Goal: Task Accomplishment & Management: Manage account settings

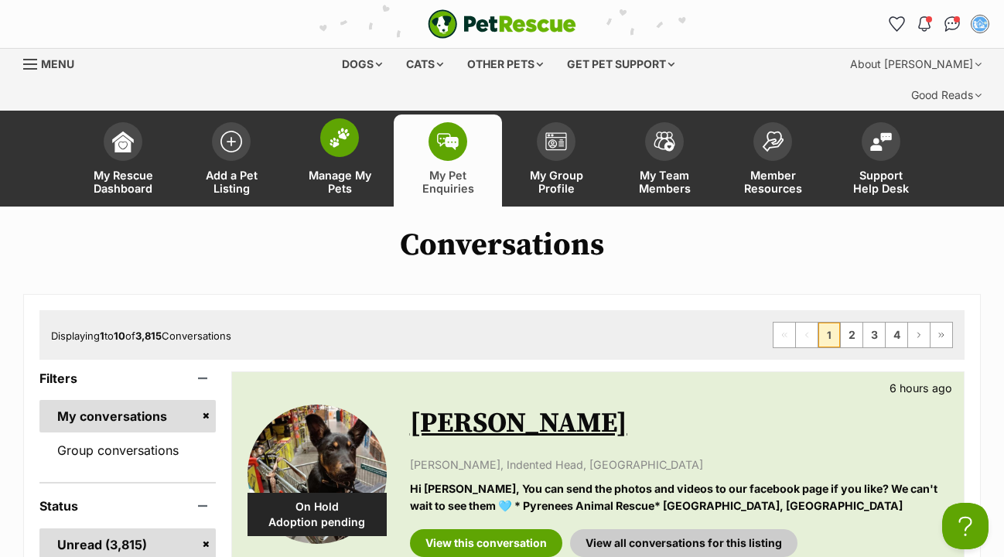
click at [338, 128] on img at bounding box center [340, 138] width 22 height 20
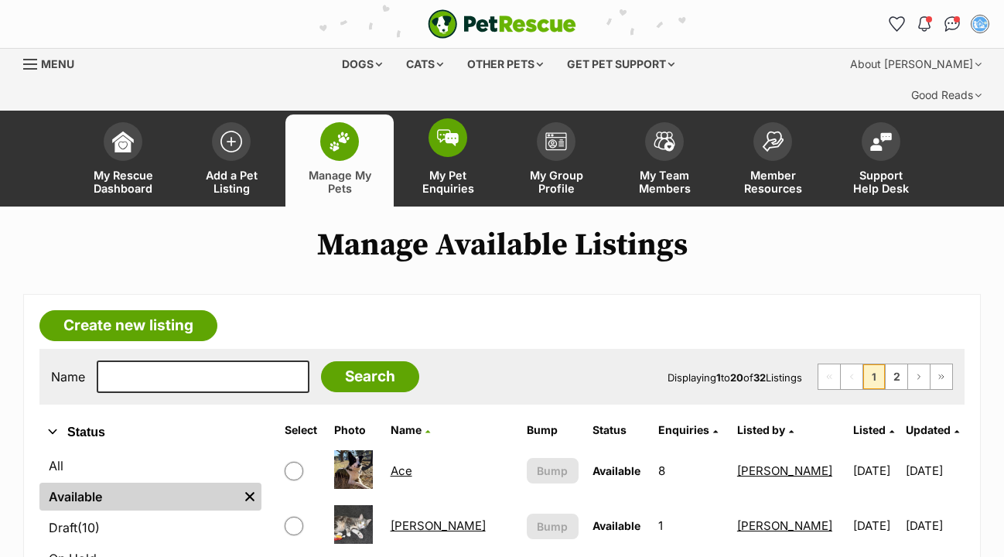
click at [438, 129] on img at bounding box center [448, 137] width 22 height 17
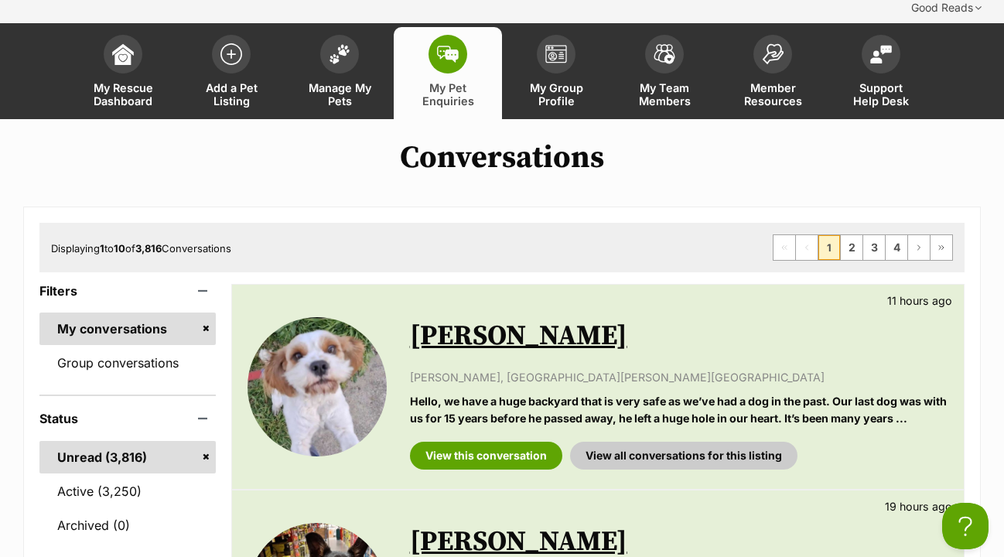
scroll to position [131, 0]
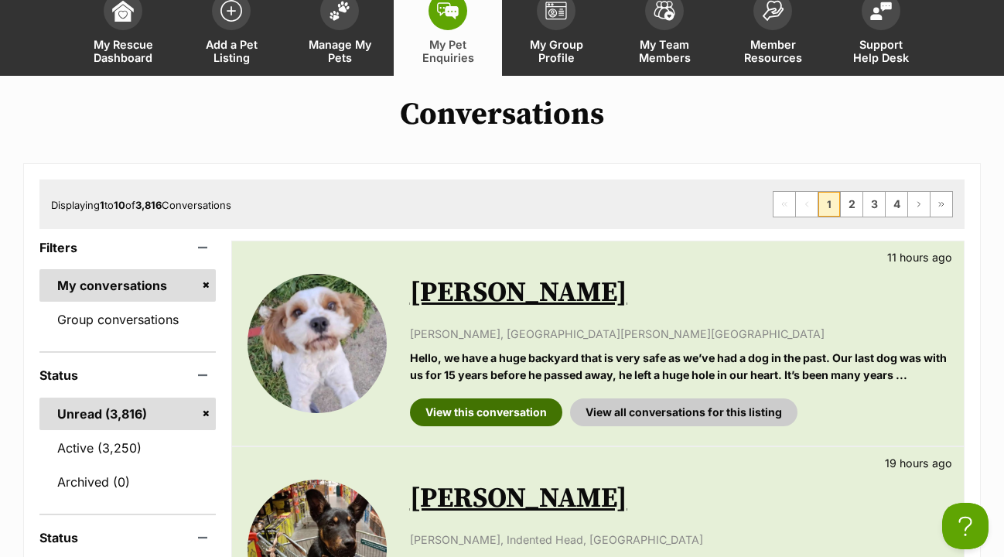
click at [507, 398] on link "View this conversation" at bounding box center [486, 412] width 152 height 28
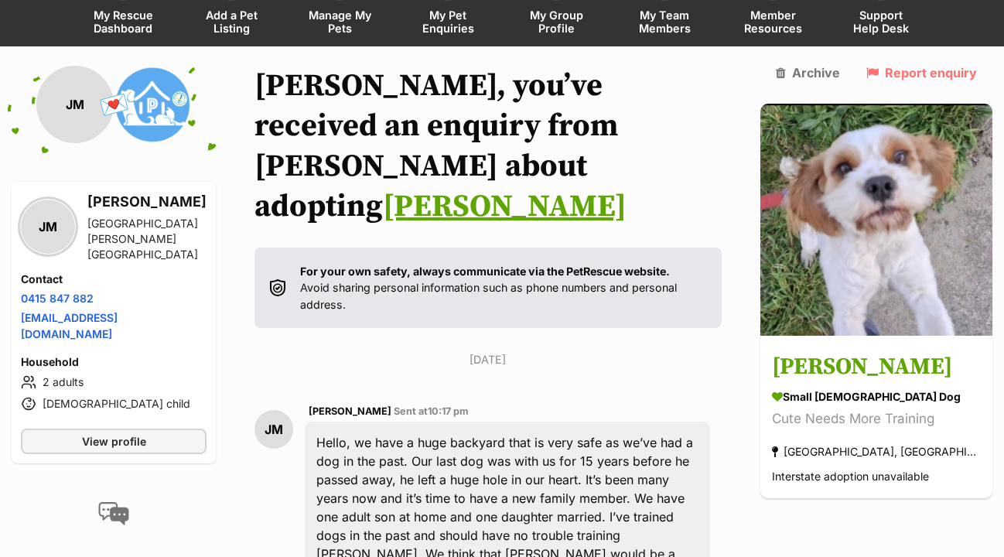
scroll to position [162, 0]
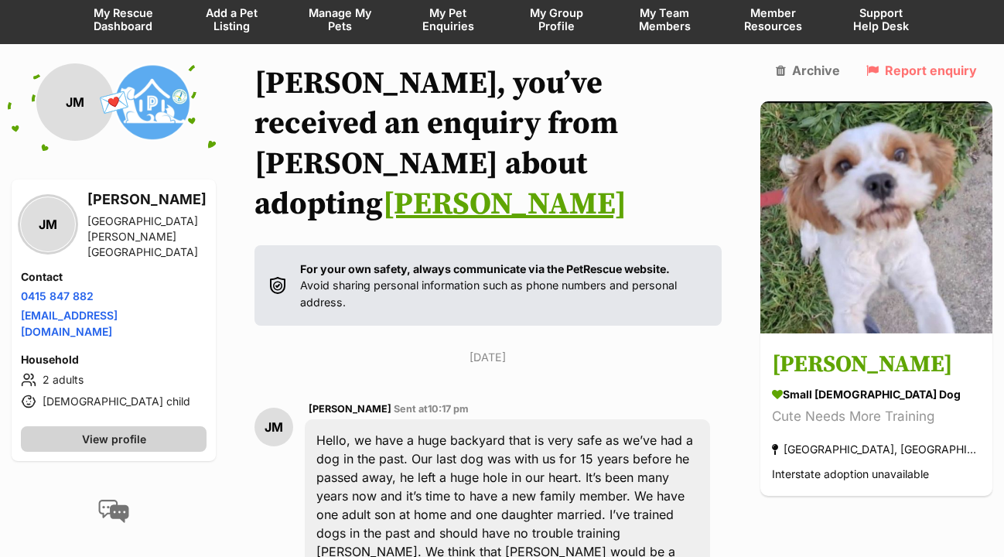
click at [199, 426] on link "View profile" at bounding box center [114, 439] width 186 height 26
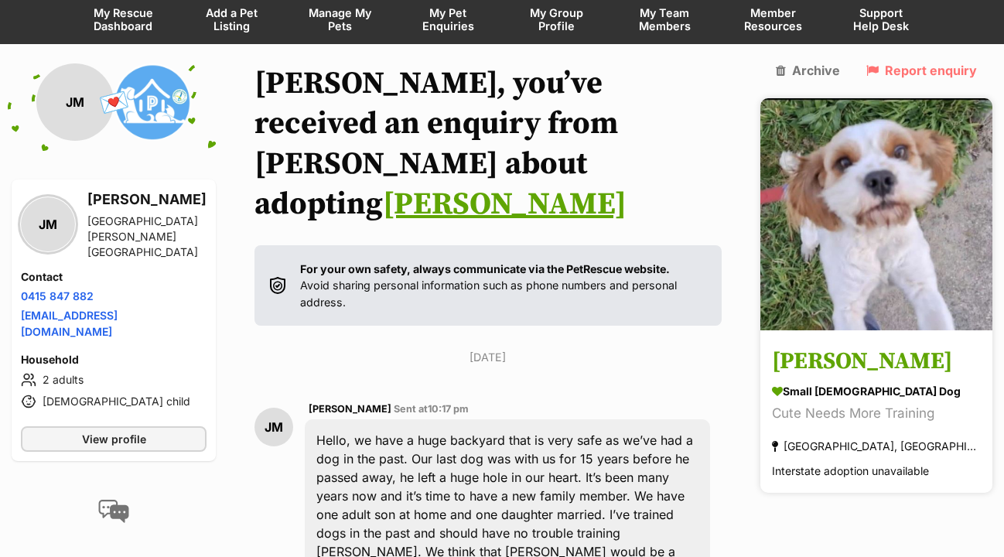
click at [851, 344] on h3 "Todd" at bounding box center [876, 361] width 209 height 35
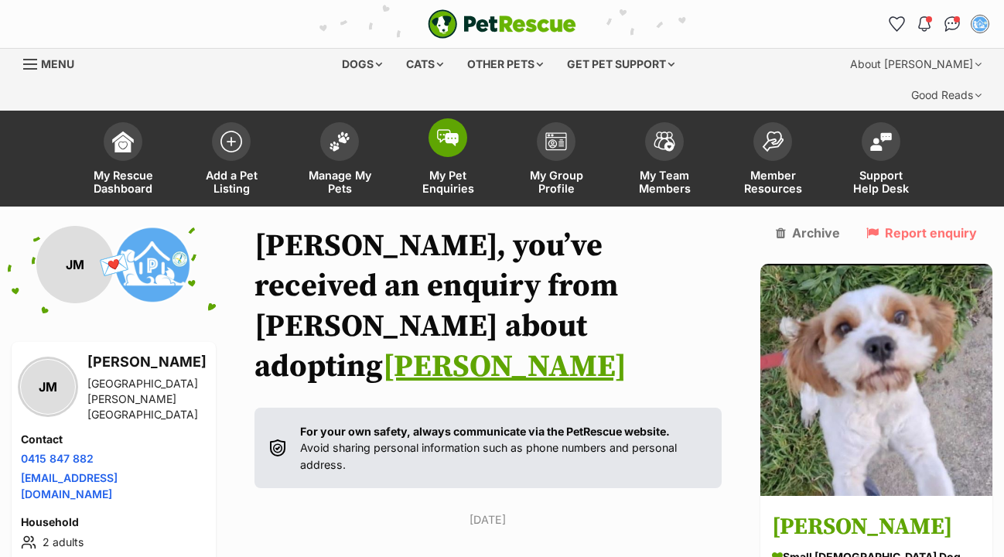
scroll to position [0, 0]
click at [452, 129] on img at bounding box center [448, 137] width 22 height 17
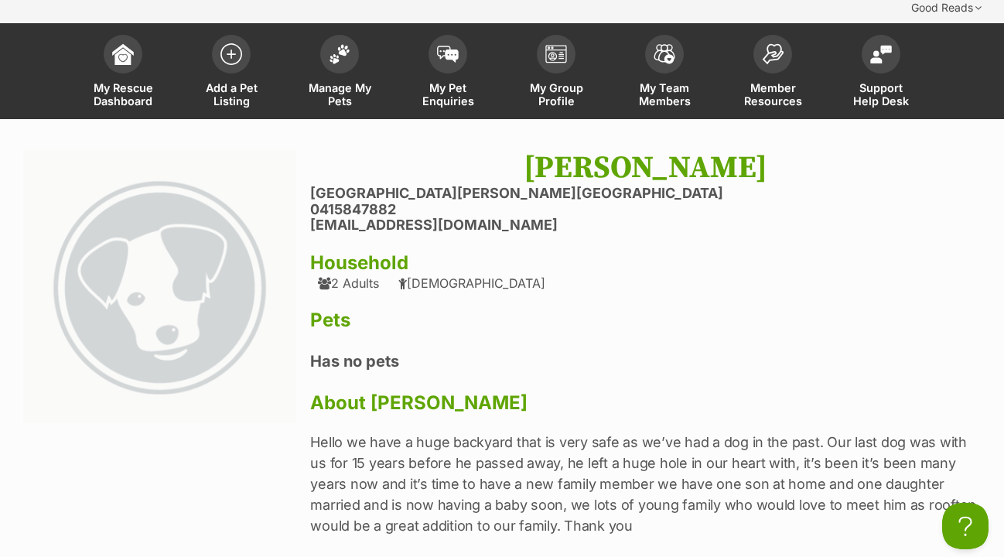
scroll to position [88, 0]
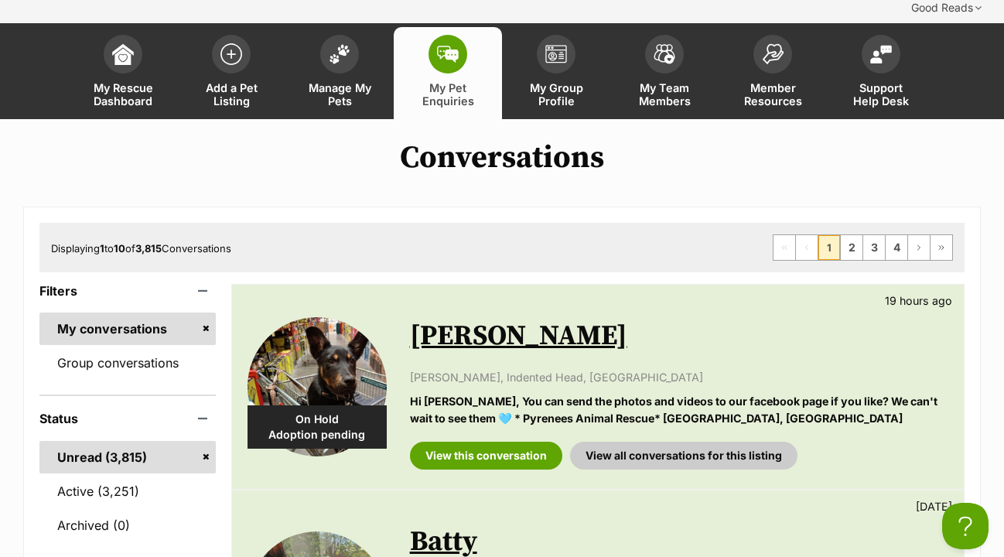
scroll to position [117, 0]
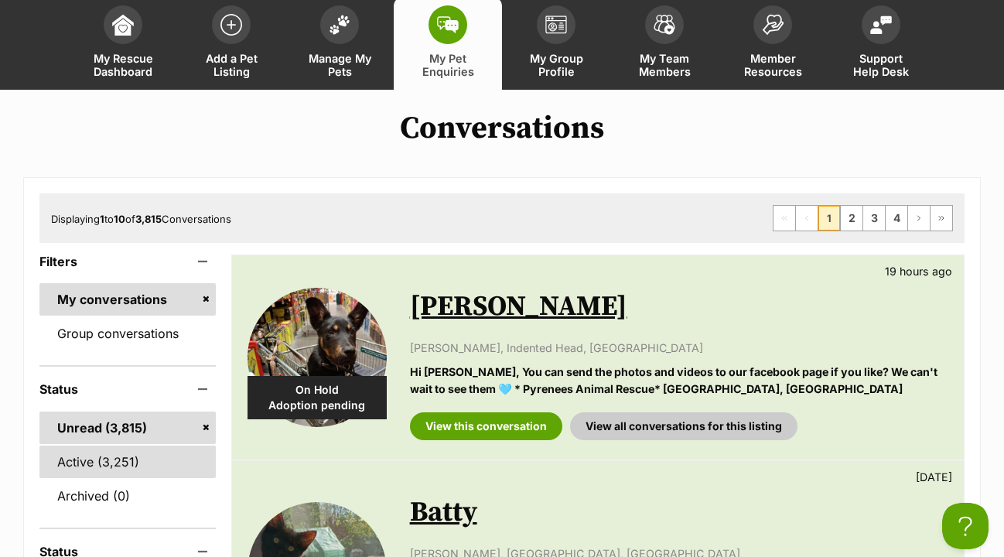
click at [129, 446] on link "Active (3,251)" at bounding box center [127, 462] width 176 height 32
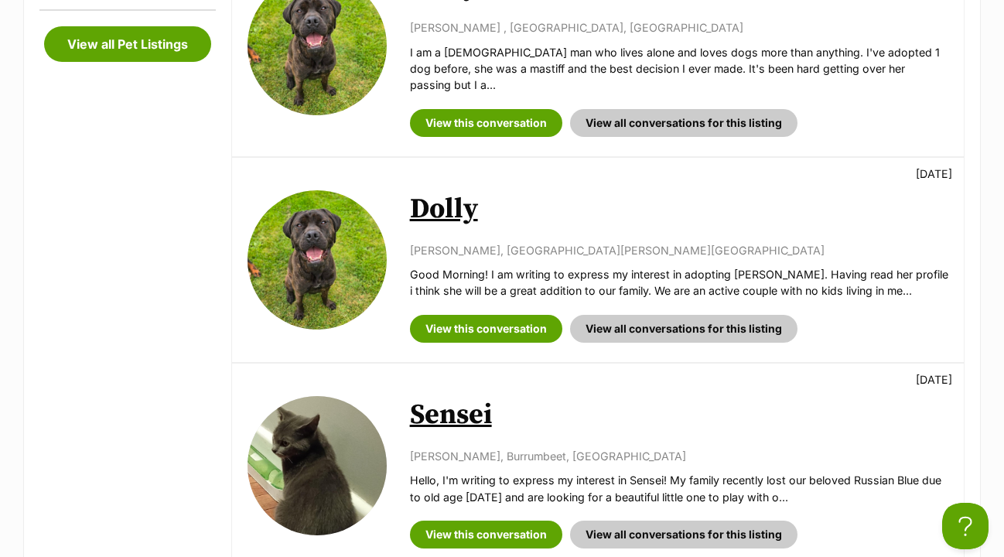
scroll to position [1277, 0]
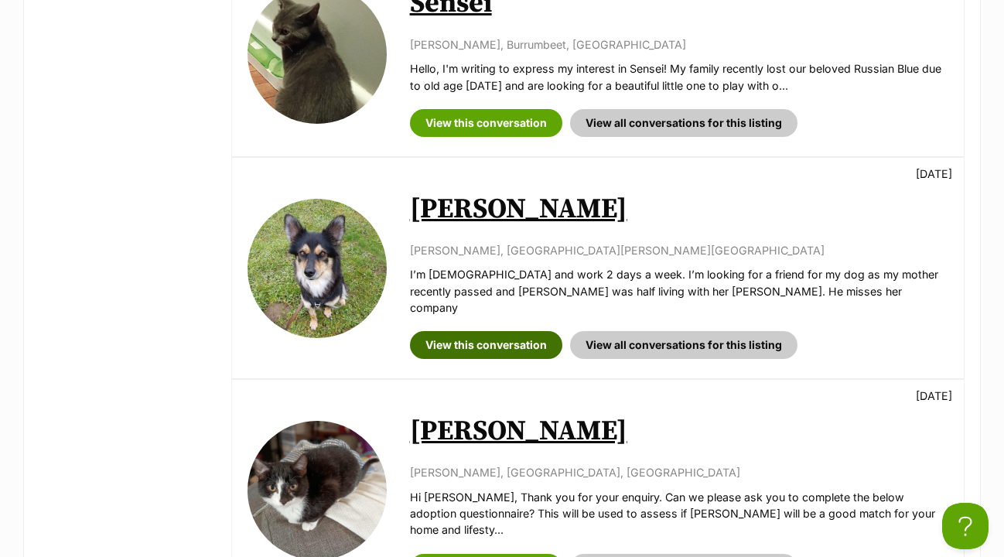
click at [496, 331] on link "View this conversation" at bounding box center [486, 345] width 152 height 28
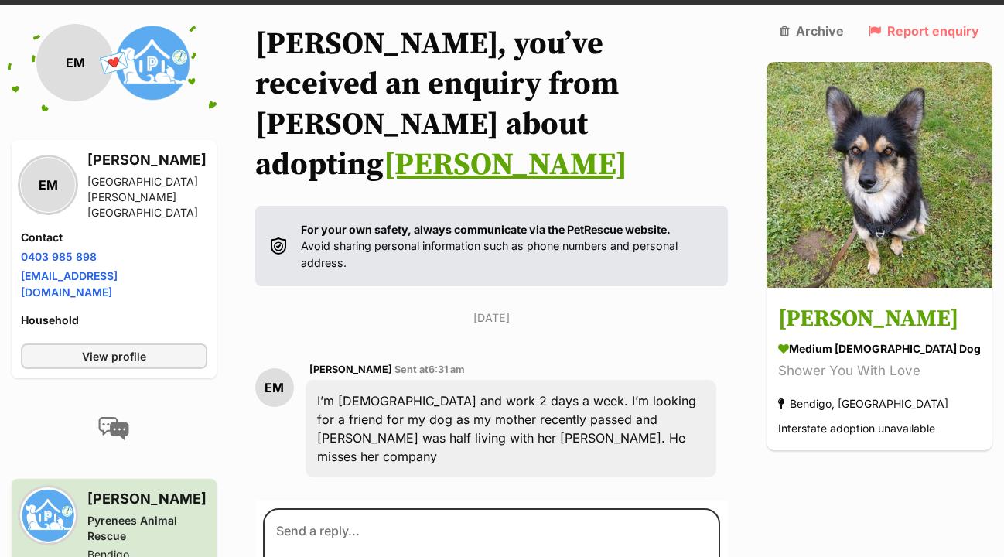
scroll to position [244, 0]
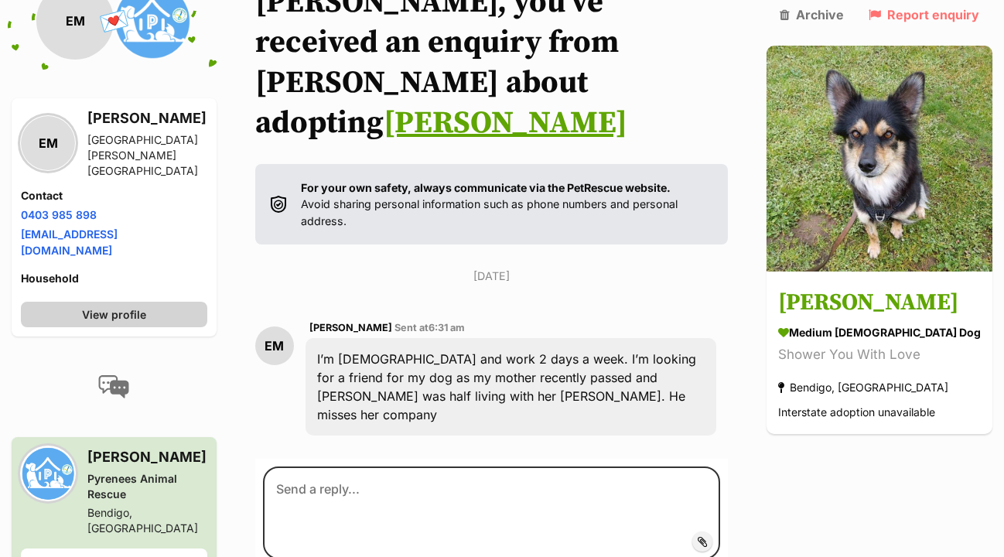
click at [159, 302] on link "View profile" at bounding box center [114, 315] width 186 height 26
click at [173, 302] on link "View profile" at bounding box center [114, 315] width 186 height 26
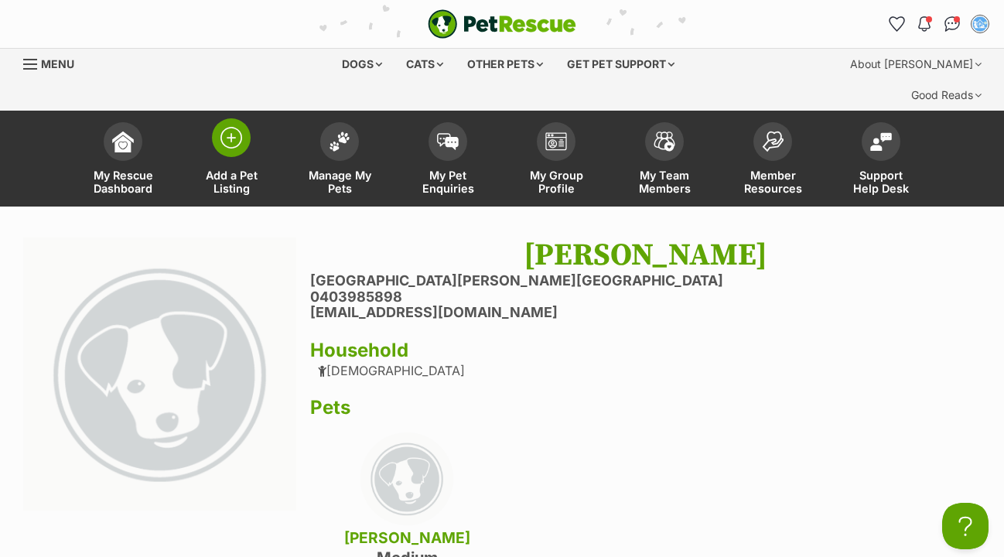
click at [241, 127] on img at bounding box center [232, 138] width 22 height 22
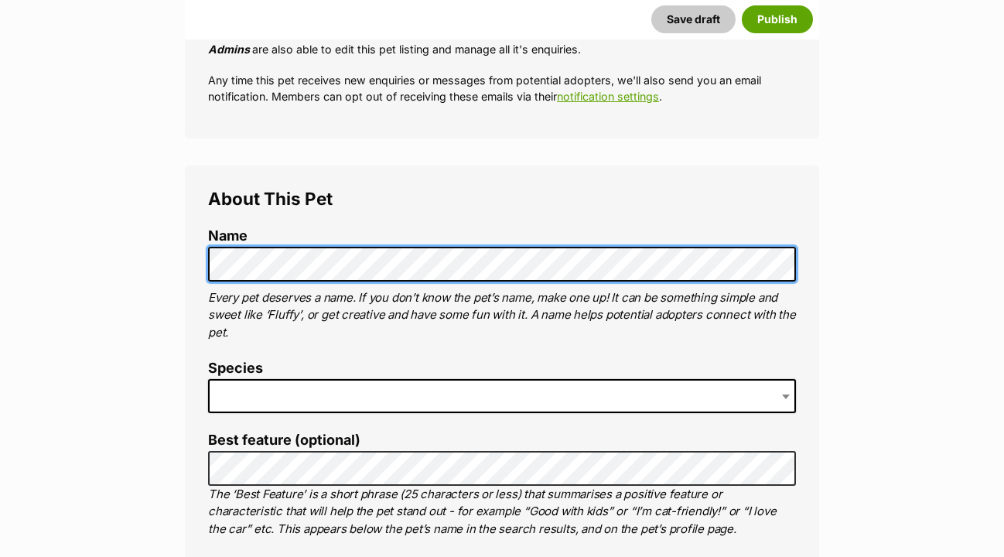
scroll to position [472, 0]
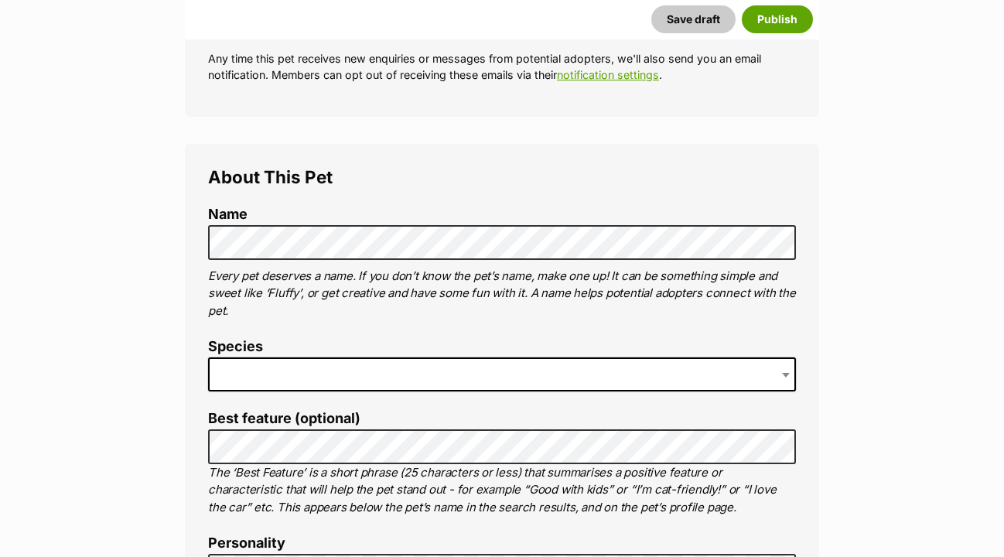
click at [246, 357] on span at bounding box center [502, 374] width 588 height 34
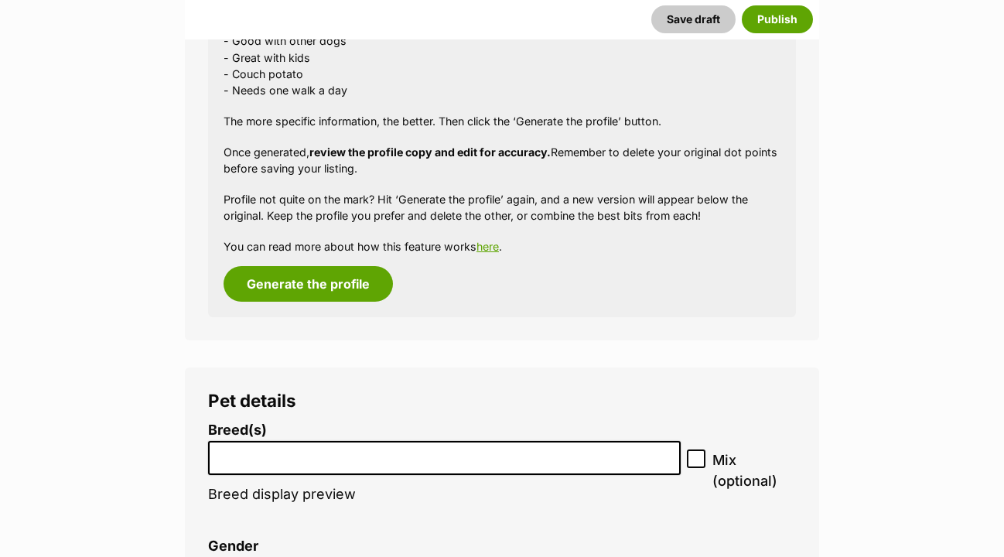
scroll to position [1734, 0]
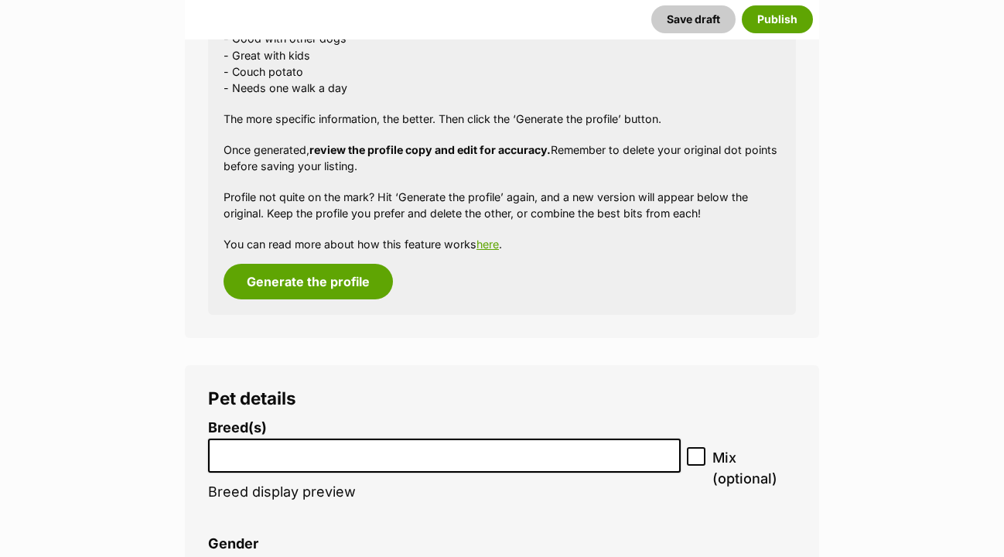
click at [239, 440] on li at bounding box center [445, 456] width 462 height 32
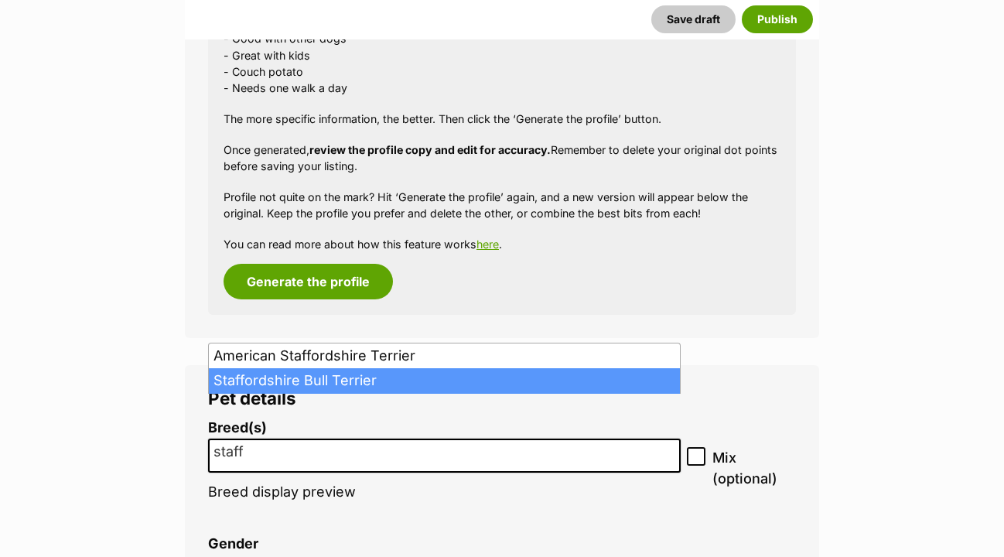
type input "staff"
select select "198"
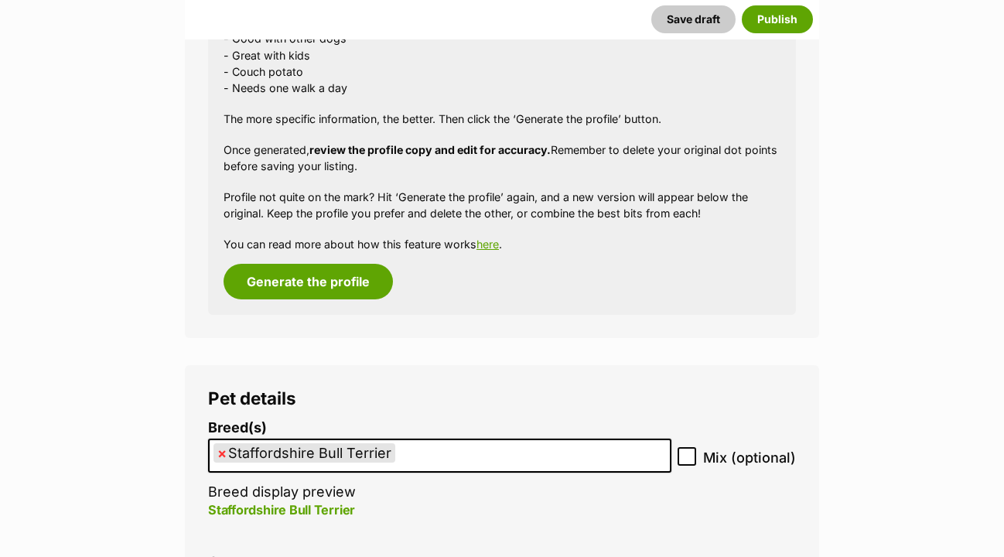
click at [687, 451] on icon at bounding box center [687, 456] width 11 height 11
click at [687, 447] on input "Mix (optional)" at bounding box center [687, 456] width 19 height 19
checkbox input "true"
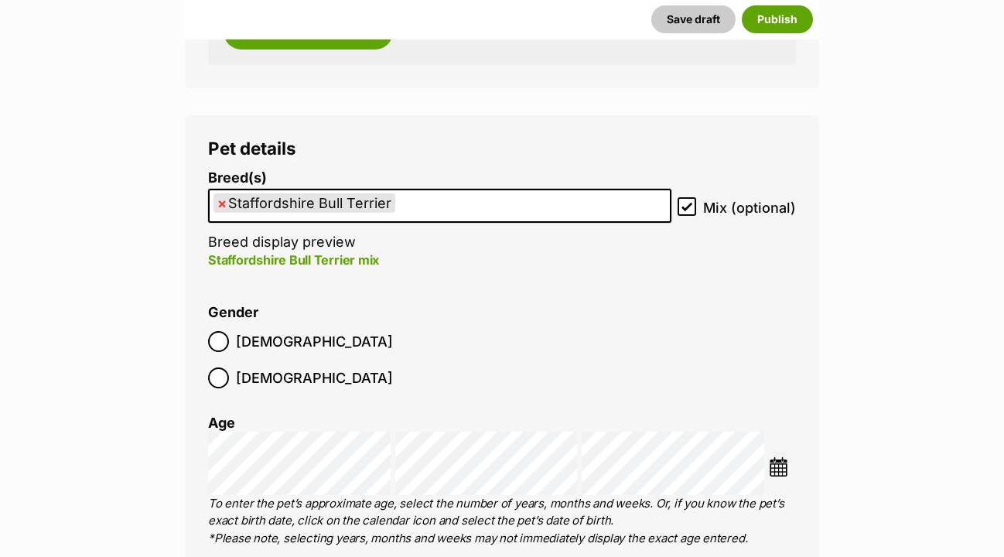
scroll to position [1985, 0]
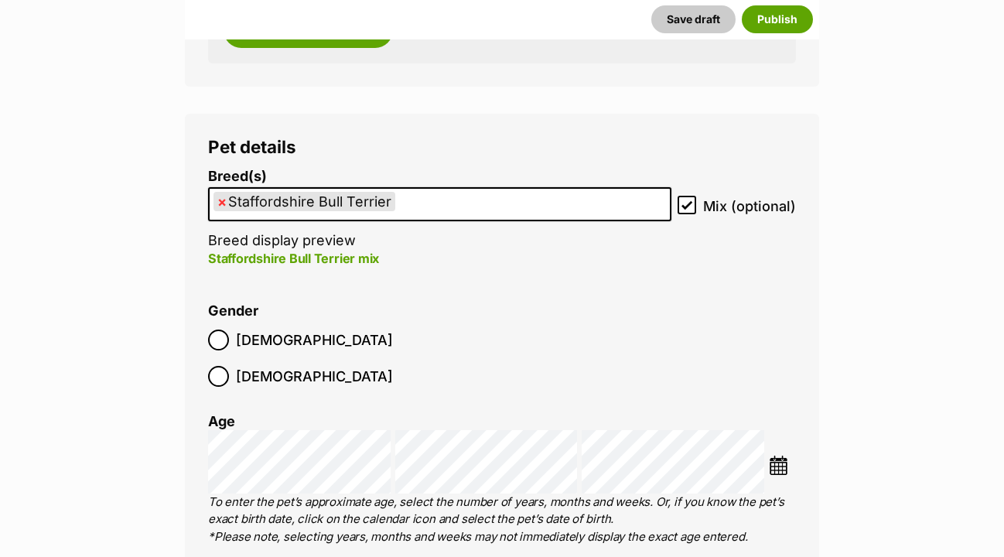
click at [776, 456] on img at bounding box center [778, 465] width 19 height 19
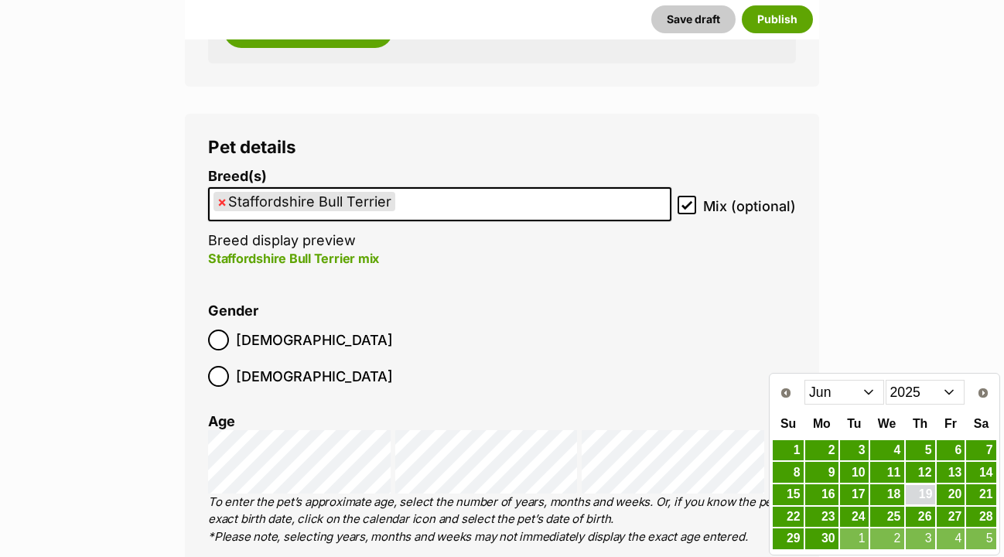
click at [925, 496] on link "19" at bounding box center [920, 494] width 29 height 19
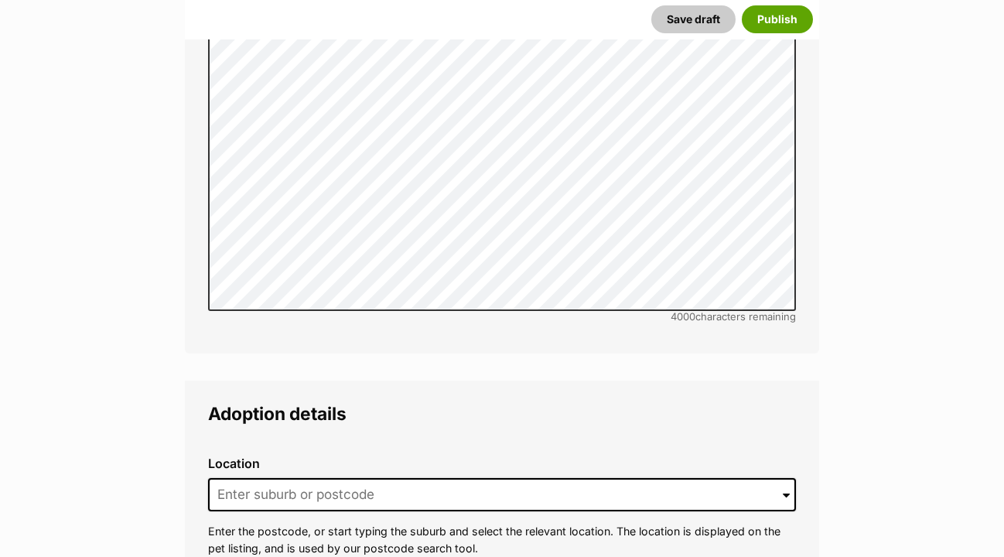
scroll to position [3426, 0]
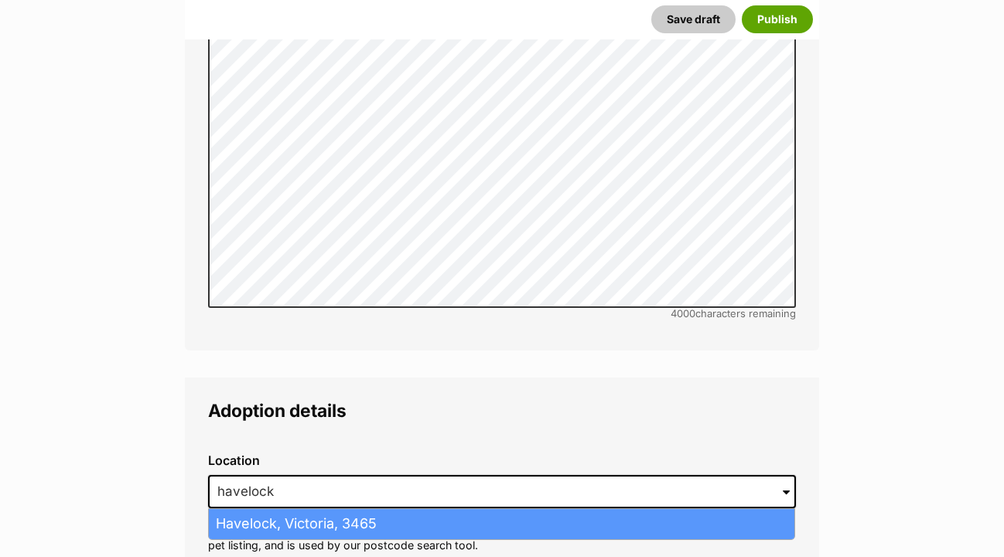
click at [330, 509] on li "Havelock, Victoria, 3465" at bounding box center [502, 524] width 586 height 30
type input "Havelock, Victoria, 3465"
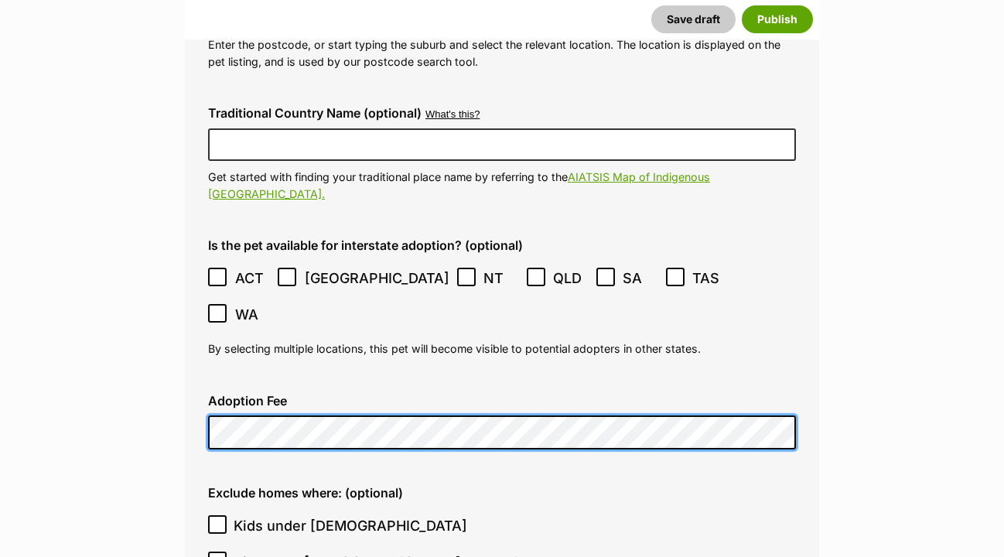
scroll to position [3929, 0]
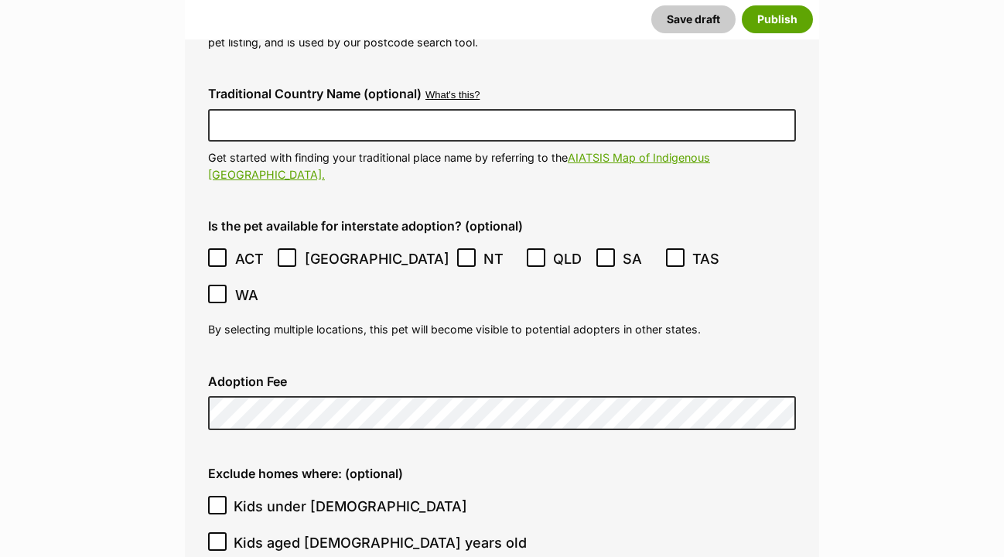
click at [220, 496] on input "Kids under 5 years old" at bounding box center [217, 505] width 19 height 19
checkbox input "true"
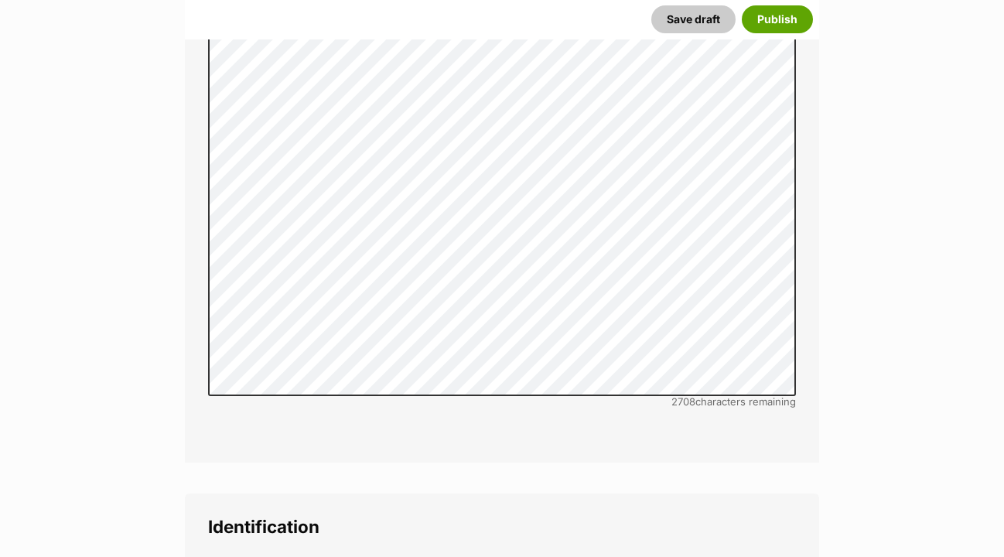
scroll to position [4805, 0]
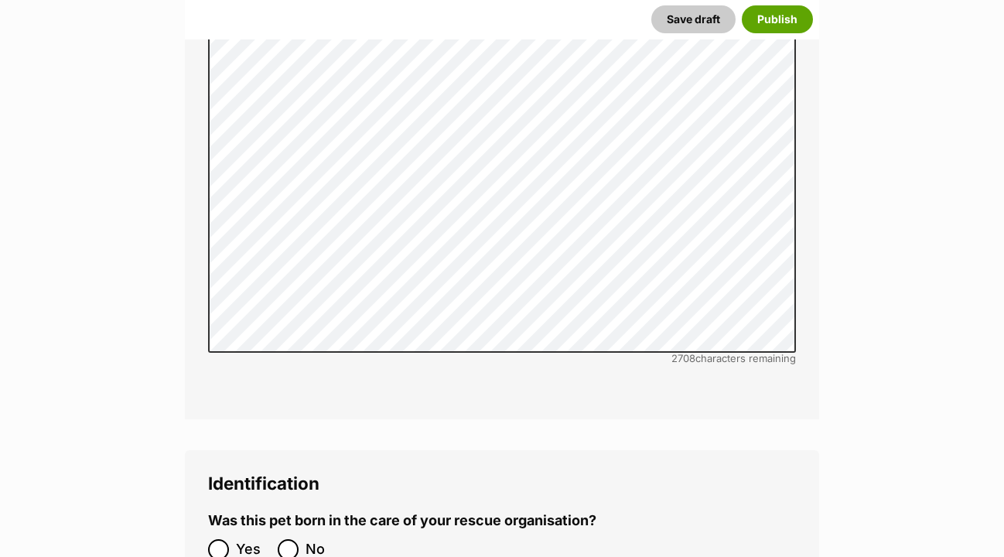
click at [289, 539] on input "No" at bounding box center [288, 549] width 21 height 21
radio input "true"
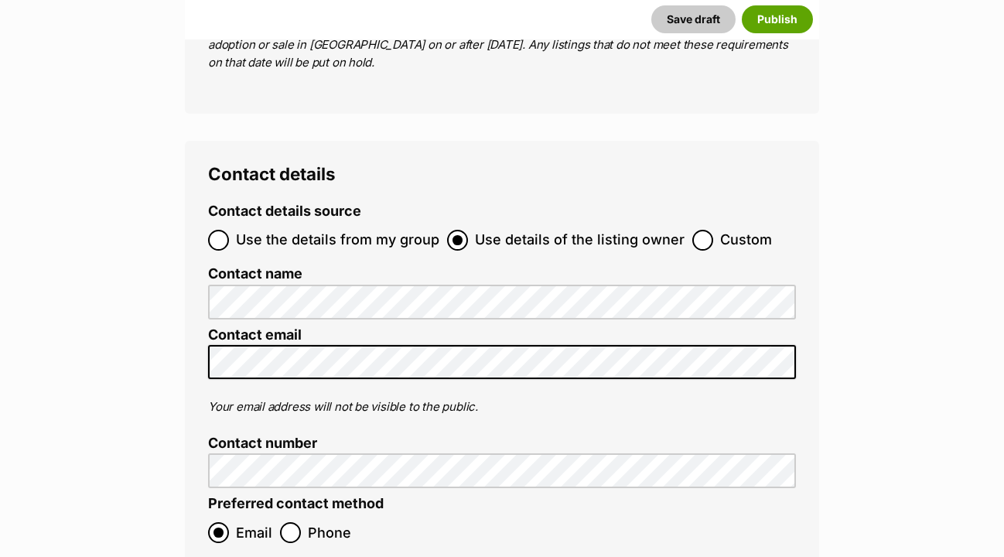
scroll to position [5895, 0]
checkbox input "true"
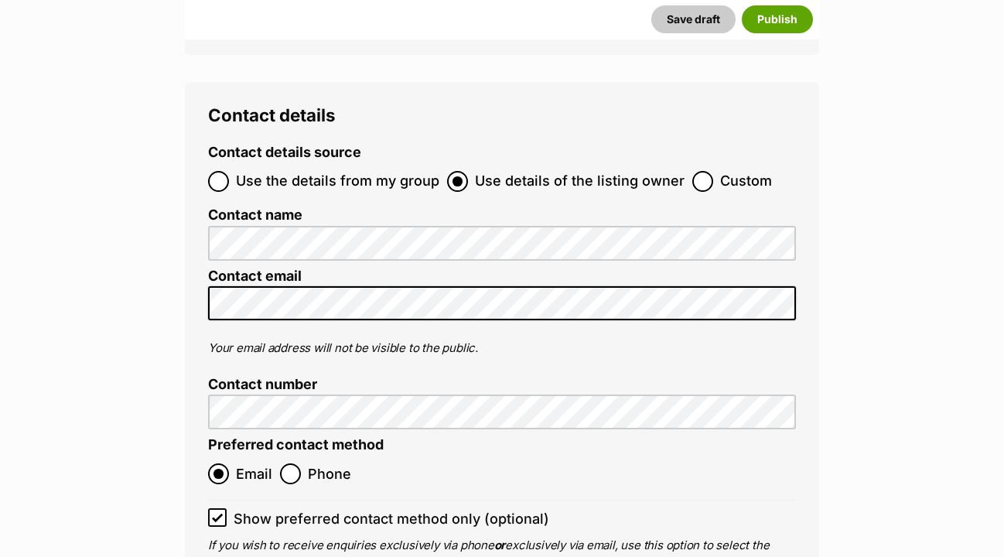
scroll to position [5954, 0]
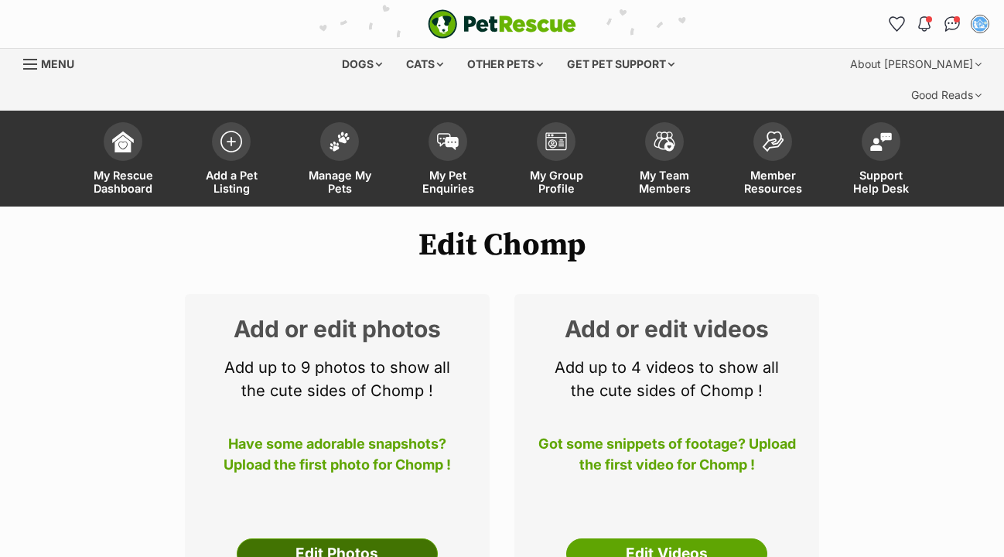
click at [375, 539] on link "Edit Photos" at bounding box center [337, 554] width 201 height 31
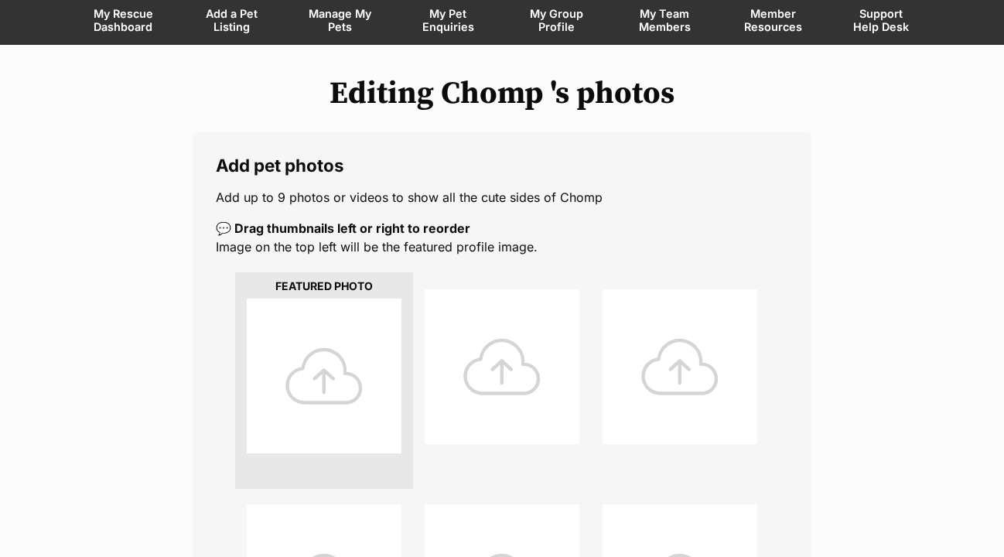
click at [315, 368] on div at bounding box center [324, 376] width 155 height 155
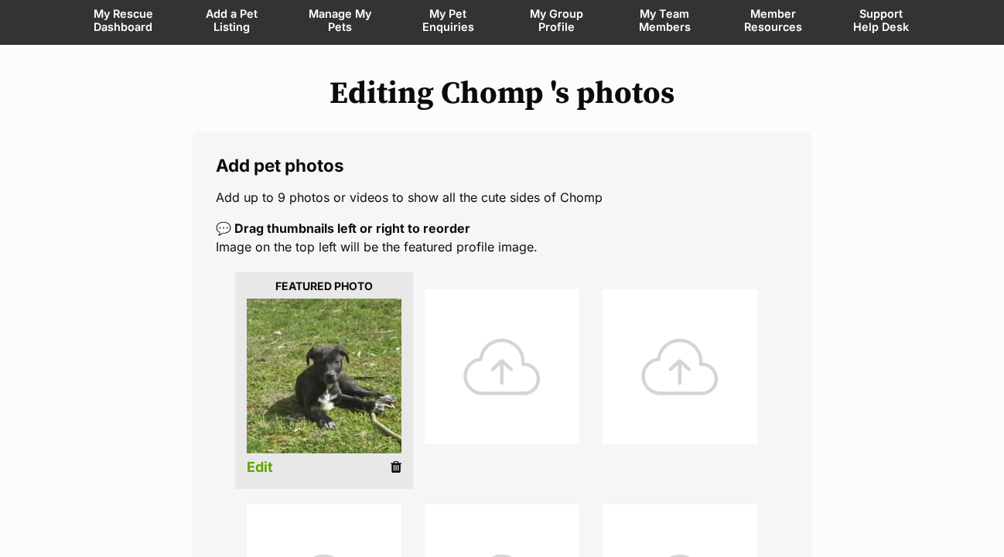
click at [505, 331] on div at bounding box center [502, 366] width 155 height 155
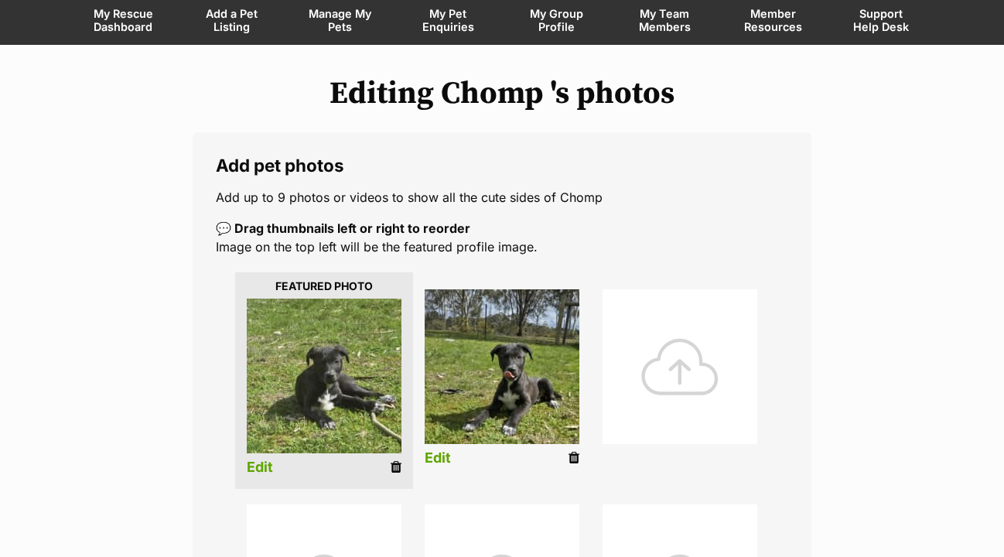
click at [645, 347] on div at bounding box center [680, 366] width 155 height 155
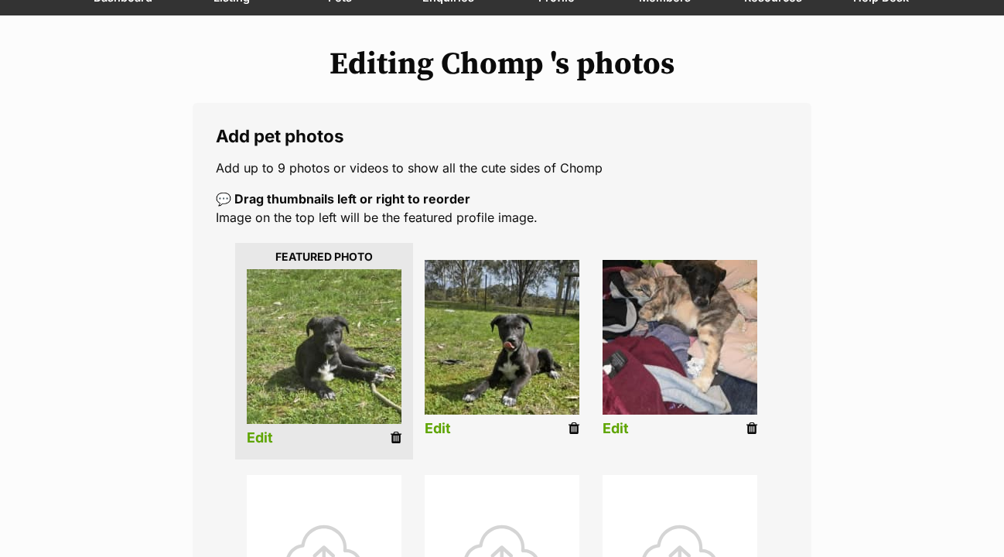
scroll to position [532, 0]
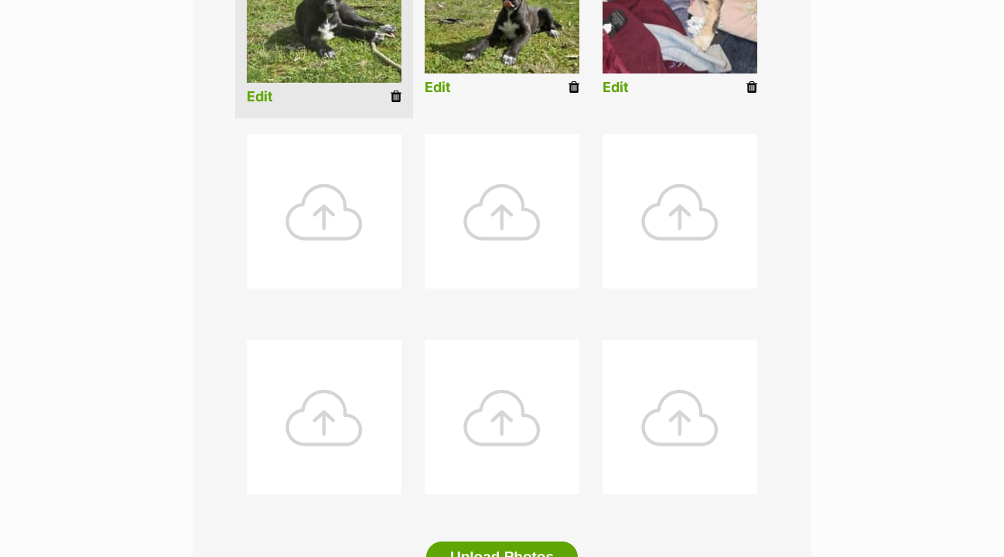
click at [349, 231] on div at bounding box center [324, 211] width 155 height 155
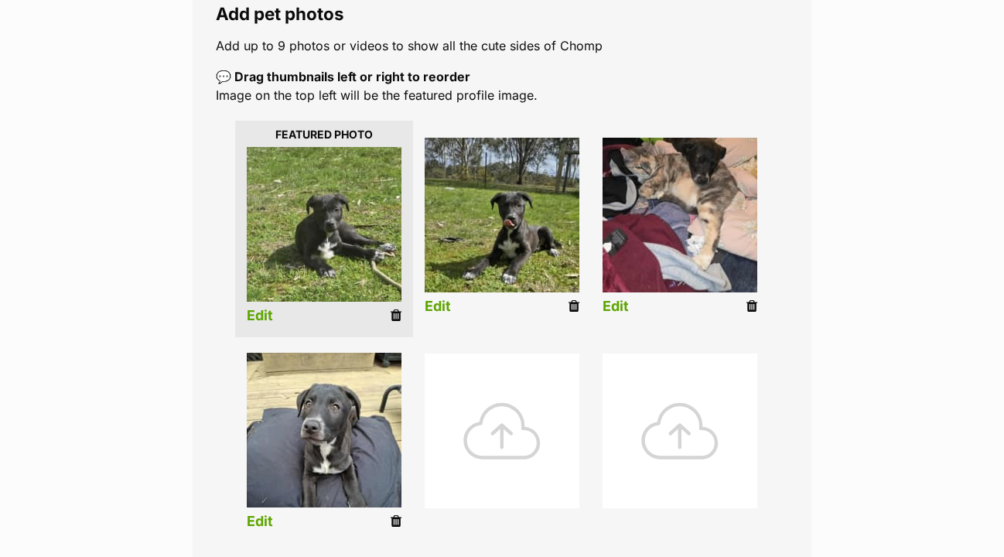
scroll to position [306, 0]
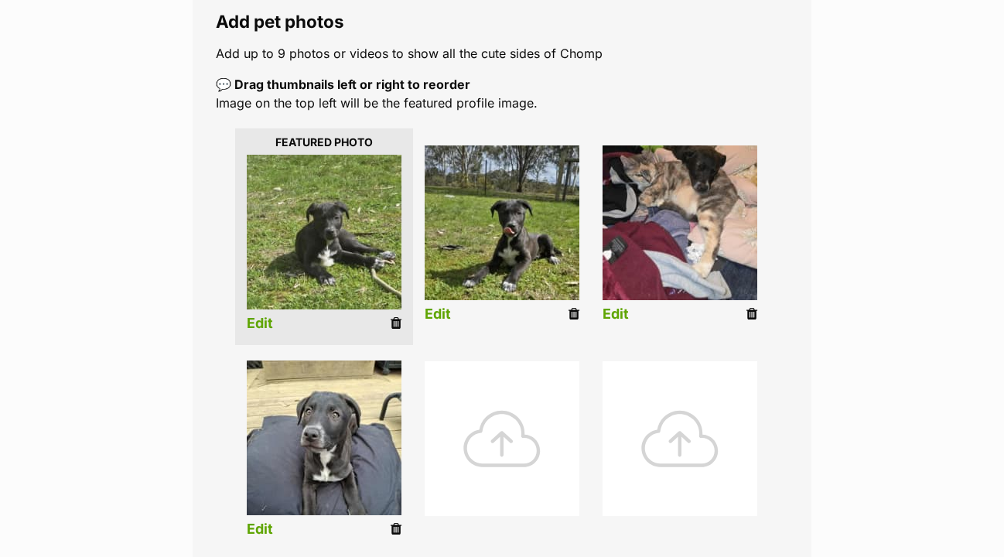
click at [620, 306] on link "Edit" at bounding box center [616, 314] width 26 height 16
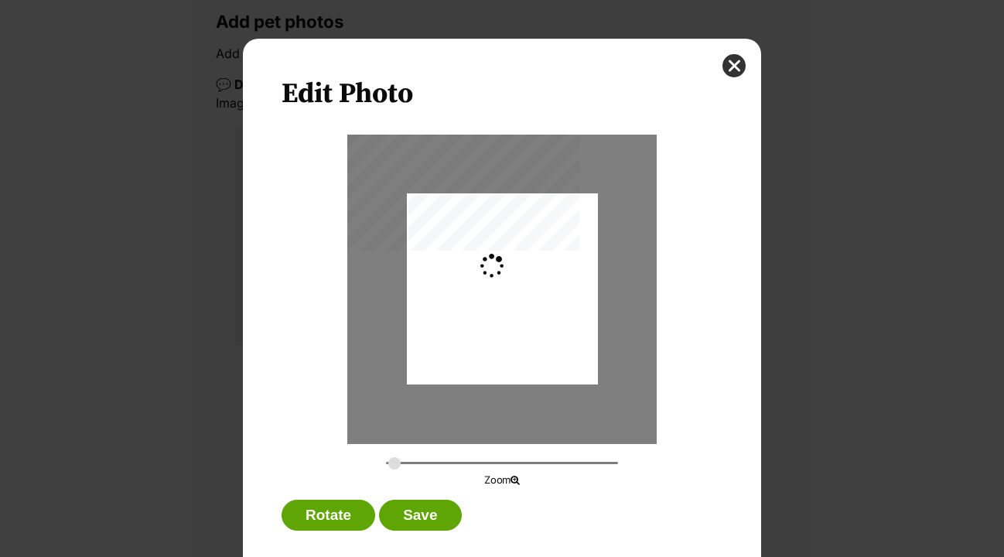
scroll to position [0, 0]
type input "0.2744"
drag, startPoint x: 565, startPoint y: 293, endPoint x: 569, endPoint y: 313, distance: 20.5
click at [569, 313] on div "Dialog Window - Close (Press escape to close)" at bounding box center [502, 307] width 191 height 254
click at [441, 507] on button "Save" at bounding box center [420, 515] width 82 height 31
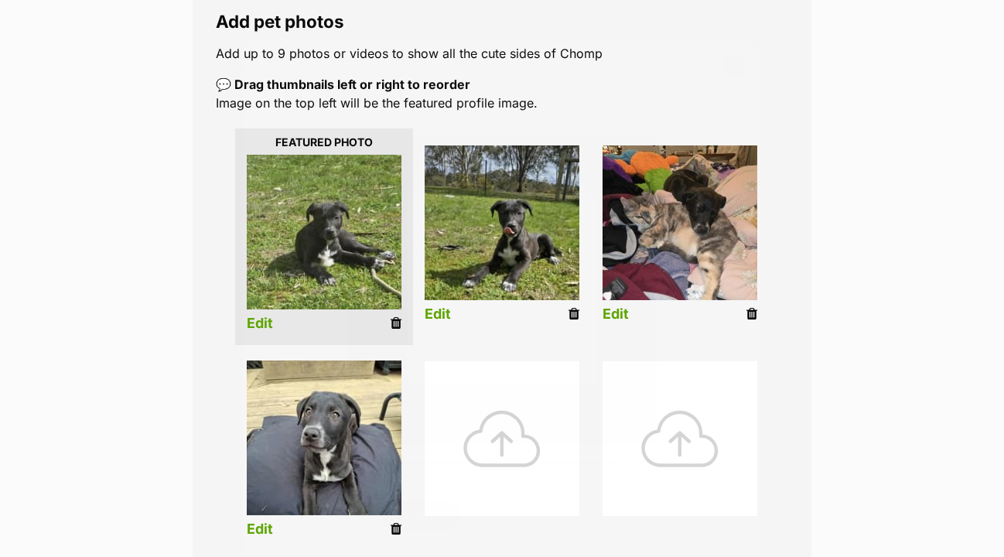
scroll to position [306, 0]
click at [265, 522] on link "Edit" at bounding box center [260, 530] width 26 height 16
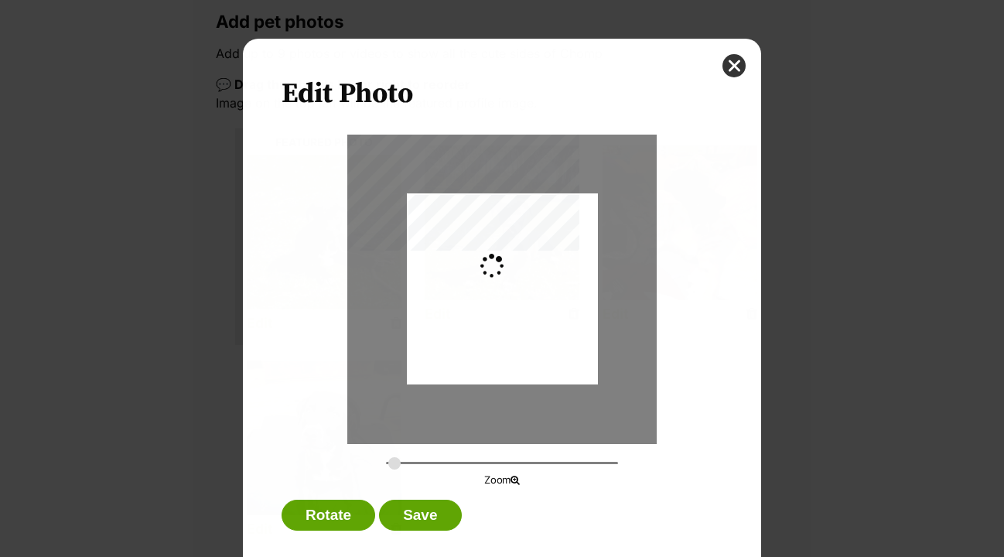
scroll to position [0, 0]
type input "0.2744"
click at [481, 339] on div "Dialog Window - Close (Press escape to close)" at bounding box center [502, 286] width 191 height 249
click at [420, 515] on button "Save" at bounding box center [420, 515] width 82 height 31
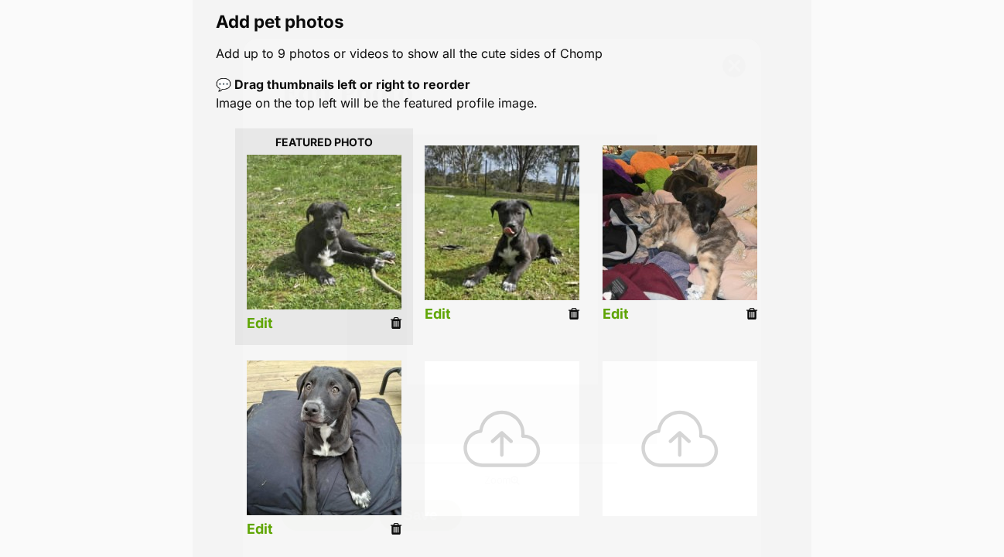
scroll to position [306, 0]
click at [262, 316] on link "Edit" at bounding box center [260, 324] width 26 height 16
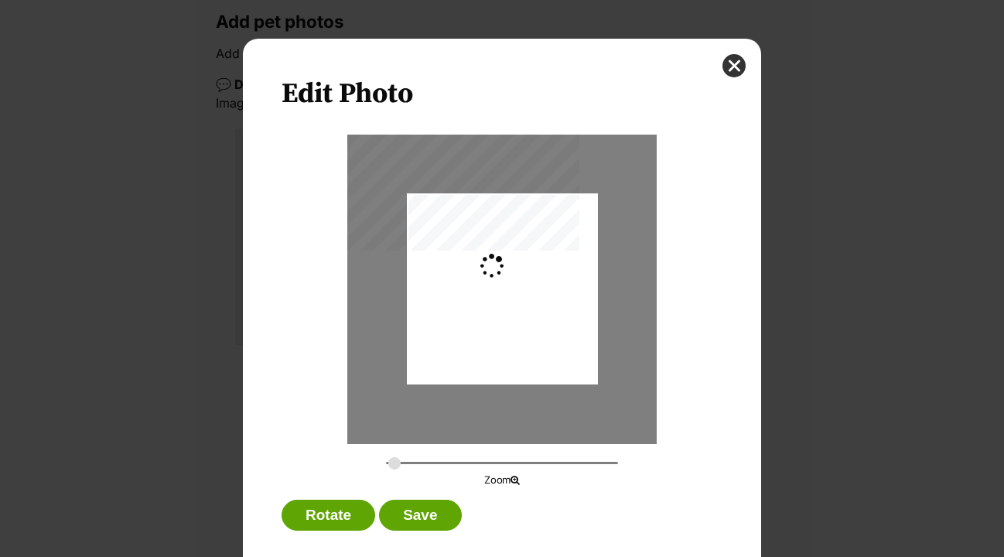
scroll to position [0, 0]
drag, startPoint x: 394, startPoint y: 462, endPoint x: 409, endPoint y: 462, distance: 15.5
type input "0.3693"
click at [409, 462] on input "Dialog Window - Close (Press escape to close)" at bounding box center [502, 463] width 232 height 15
drag, startPoint x: 504, startPoint y: 246, endPoint x: 499, endPoint y: 273, distance: 27.5
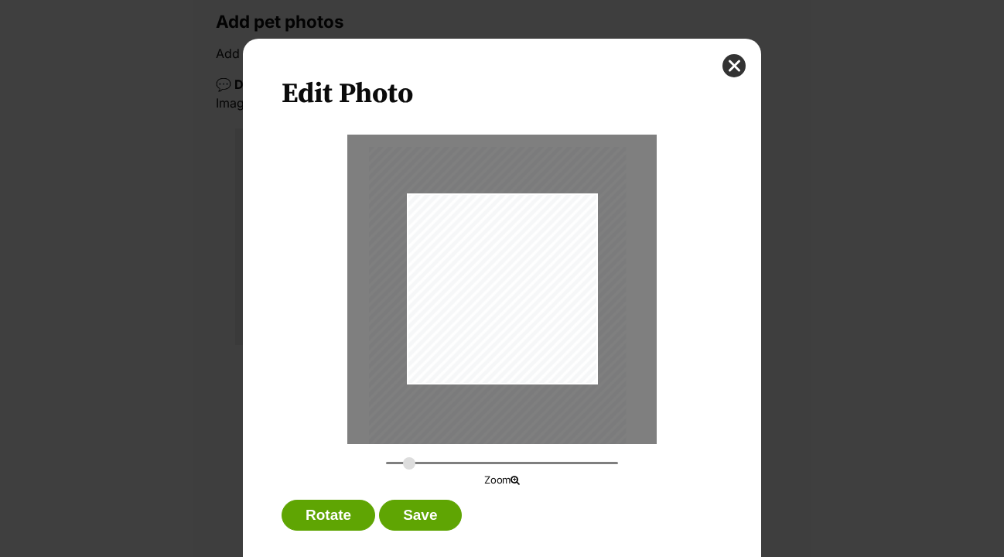
click at [499, 273] on div "Dialog Window - Close (Press escape to close)" at bounding box center [497, 316] width 257 height 338
click at [430, 508] on button "Save" at bounding box center [420, 515] width 82 height 31
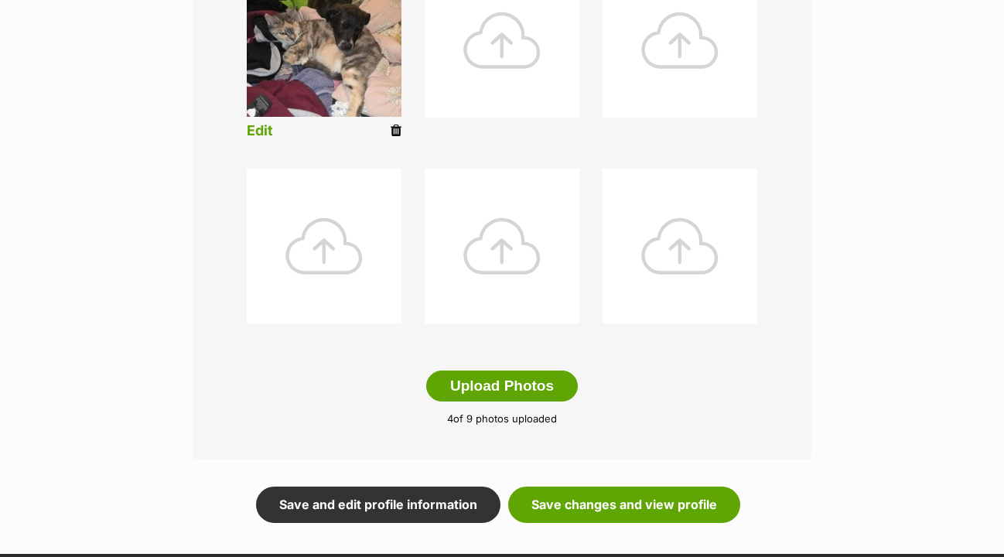
scroll to position [732, 0]
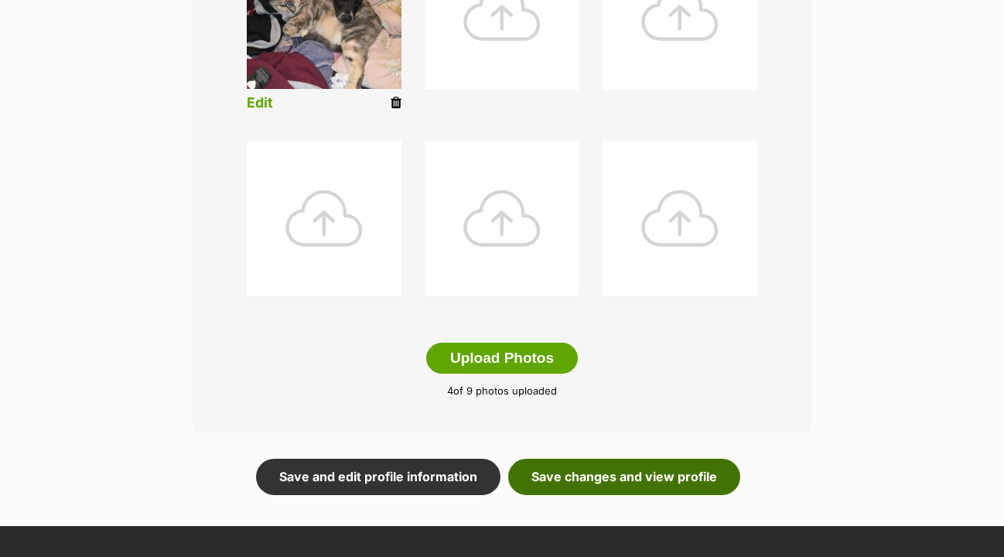
click at [667, 459] on link "Save changes and view profile" at bounding box center [624, 477] width 232 height 36
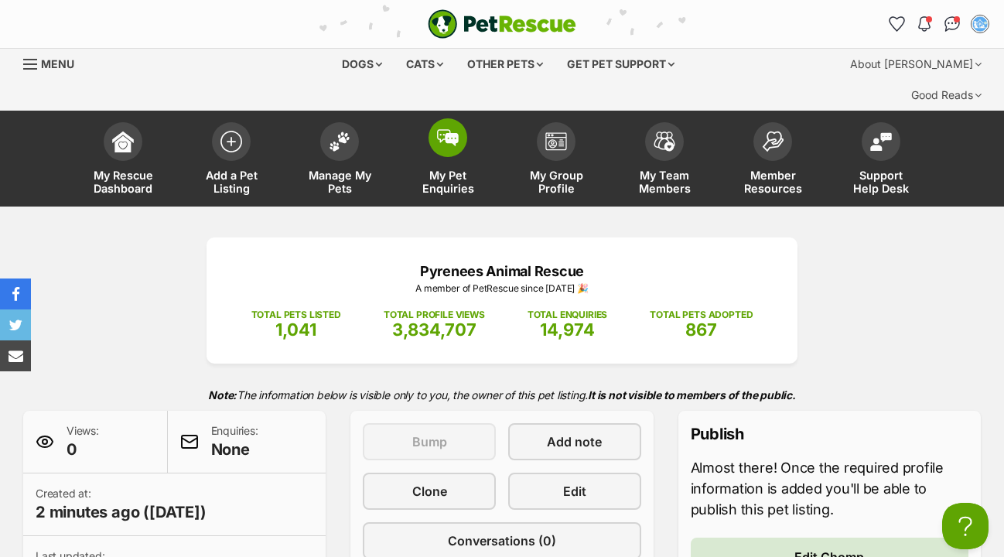
click at [453, 129] on img at bounding box center [448, 137] width 22 height 17
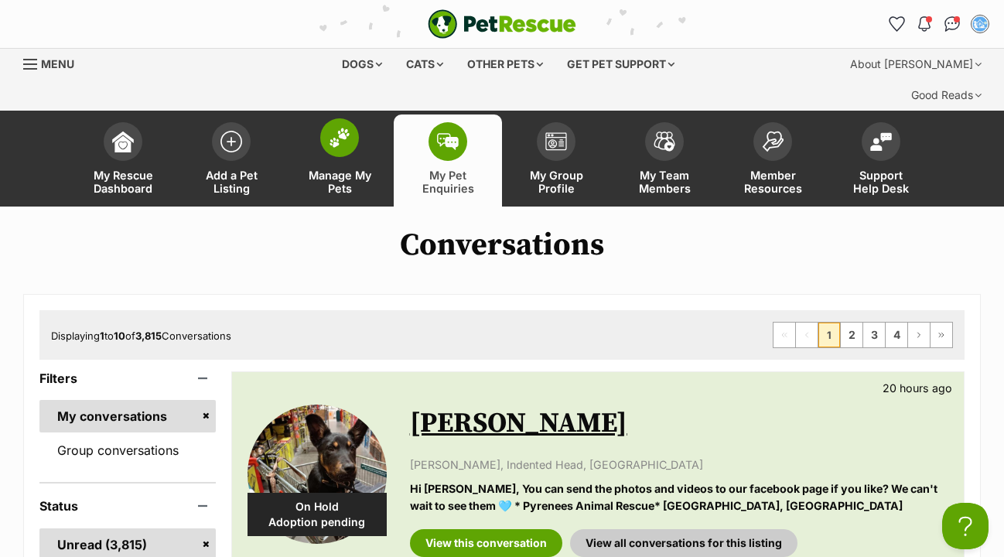
click at [343, 128] on img at bounding box center [340, 138] width 22 height 20
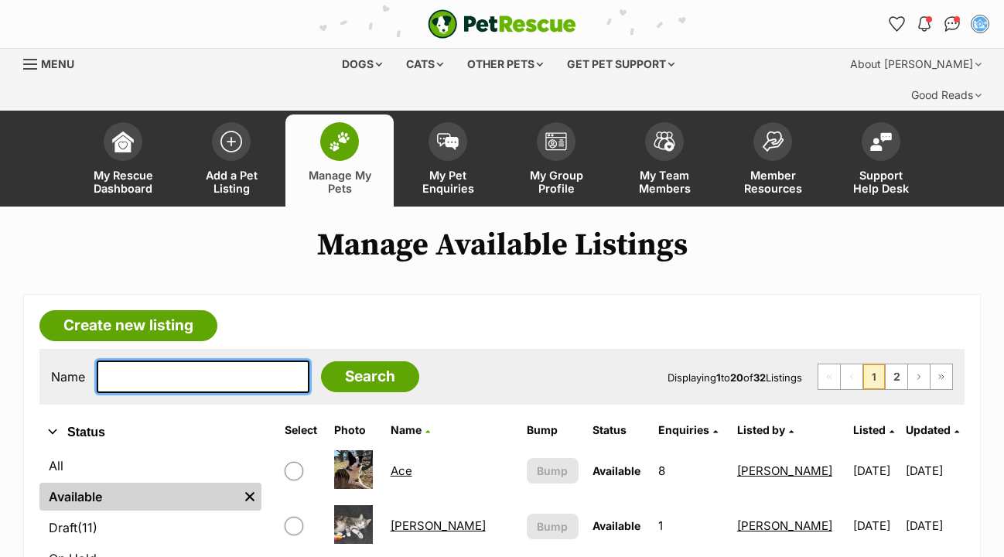
click at [154, 361] on input "text" at bounding box center [203, 377] width 213 height 32
type input "todd"
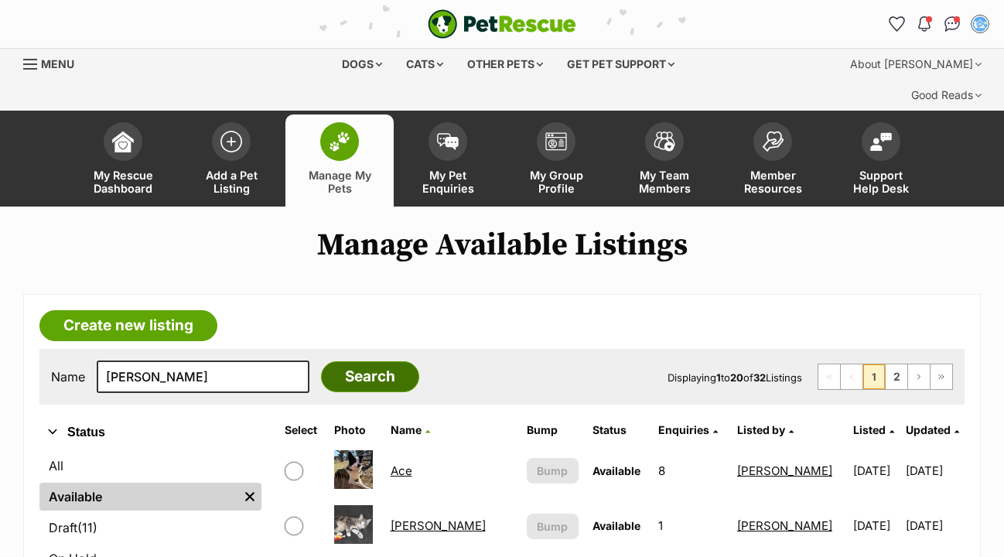
click at [361, 361] on input "Search" at bounding box center [370, 376] width 98 height 31
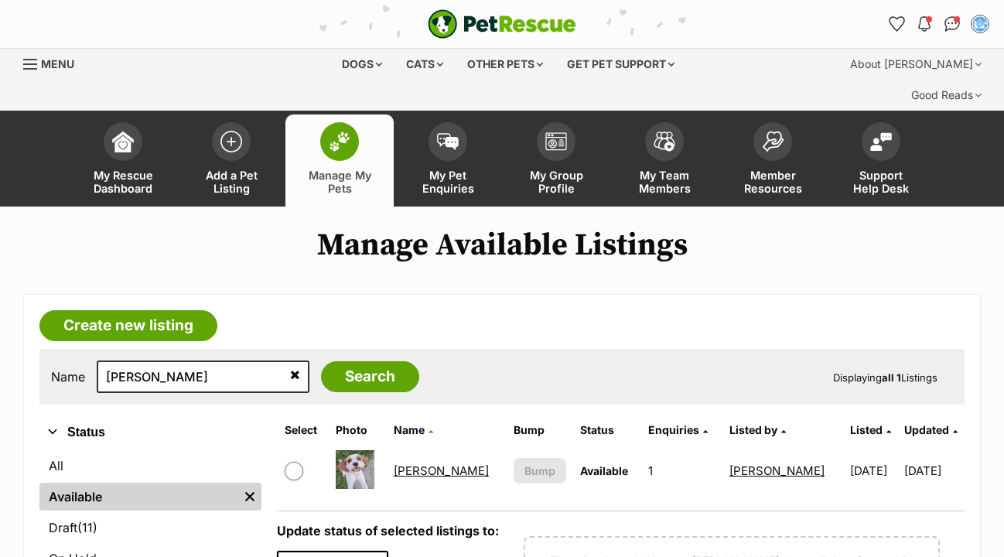
click at [420, 463] on link "[PERSON_NAME]" at bounding box center [441, 470] width 95 height 15
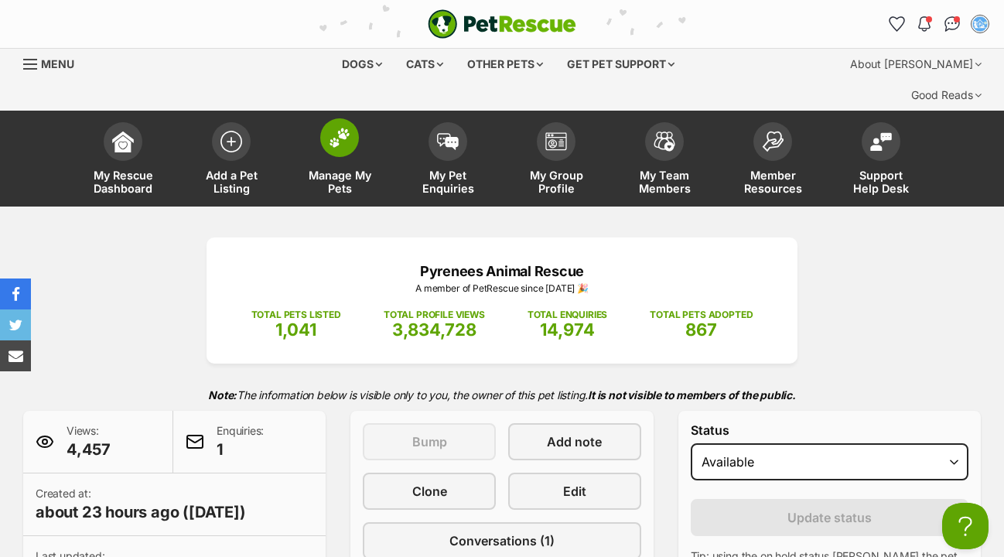
click at [342, 121] on span at bounding box center [339, 137] width 39 height 39
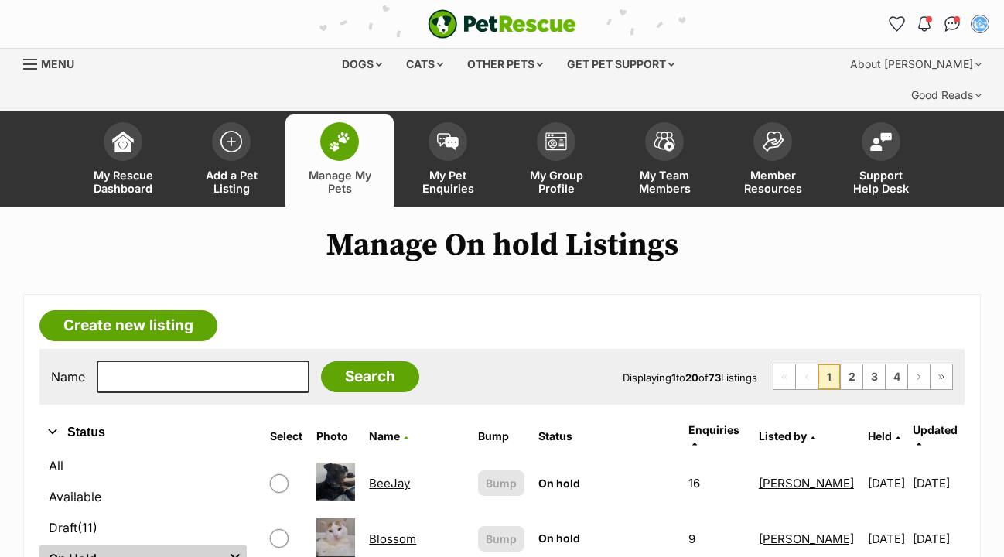
click at [116, 361] on input "text" at bounding box center [203, 377] width 213 height 32
type input "DINSKY"
click at [356, 361] on input "Search" at bounding box center [370, 376] width 98 height 31
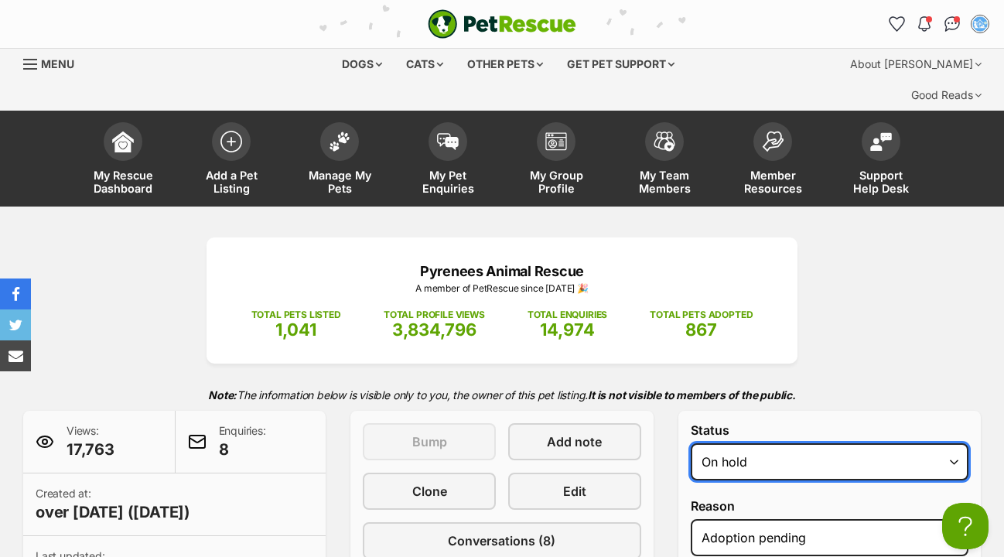
select select "rehomed"
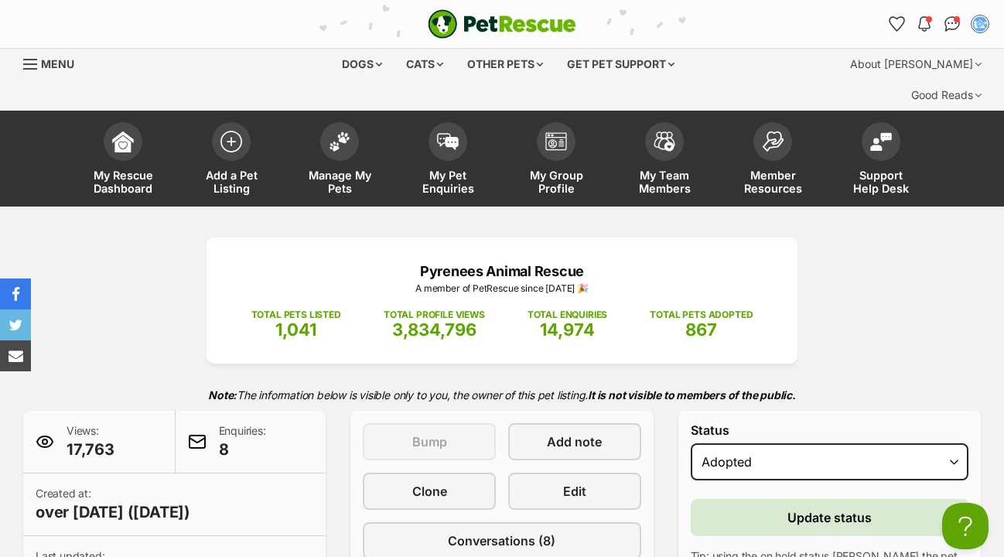
click at [792, 508] on span "Update status" at bounding box center [830, 517] width 84 height 19
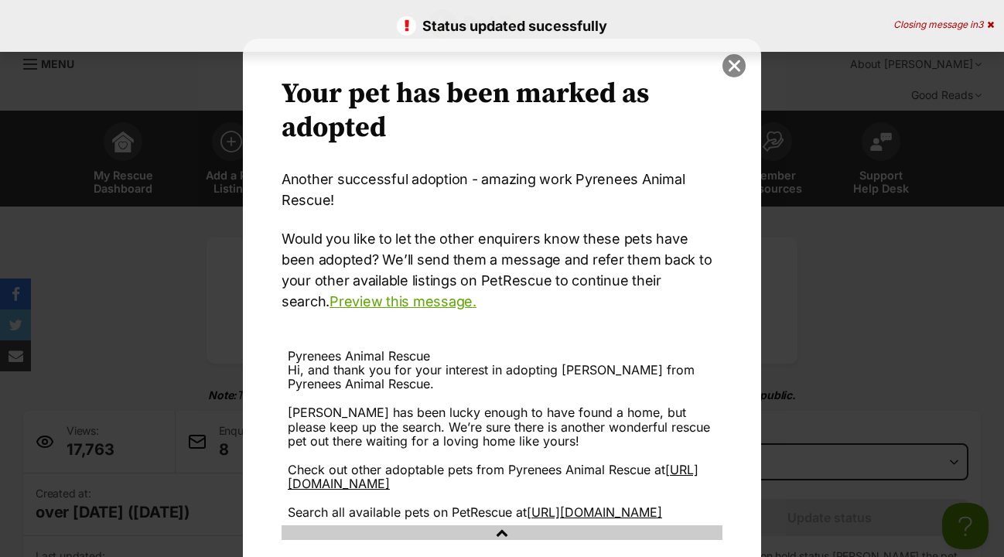
click at [735, 67] on button "close" at bounding box center [734, 65] width 23 height 23
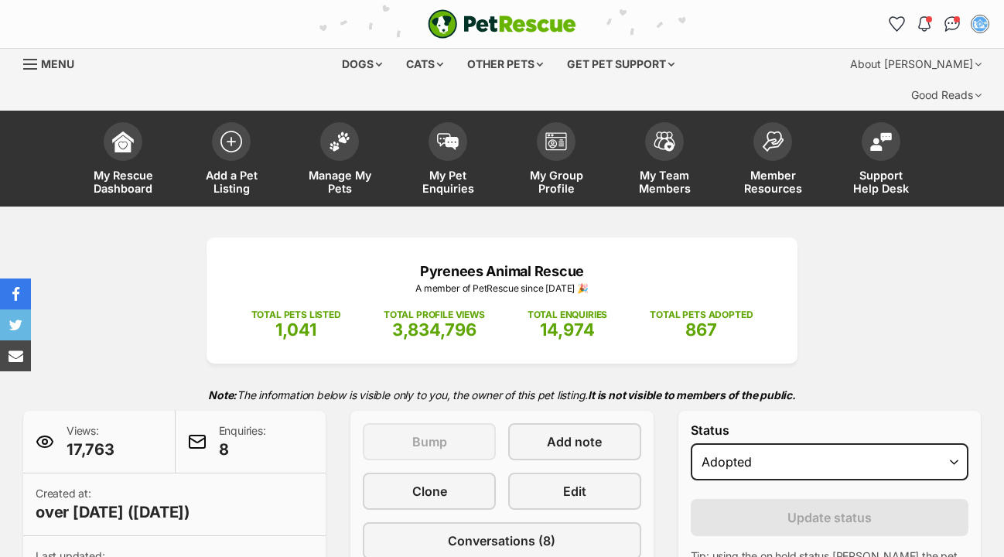
select select "rehomed"
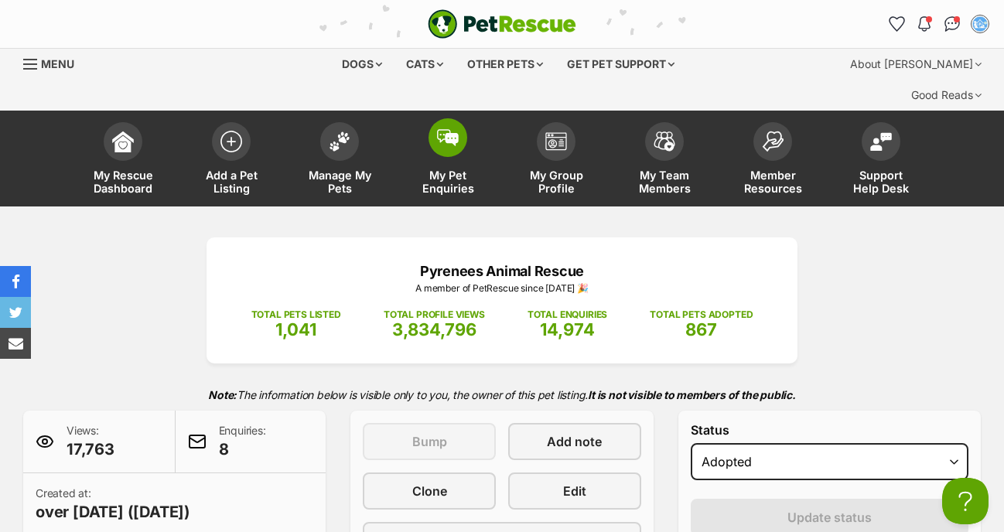
click at [451, 129] on img at bounding box center [448, 137] width 22 height 17
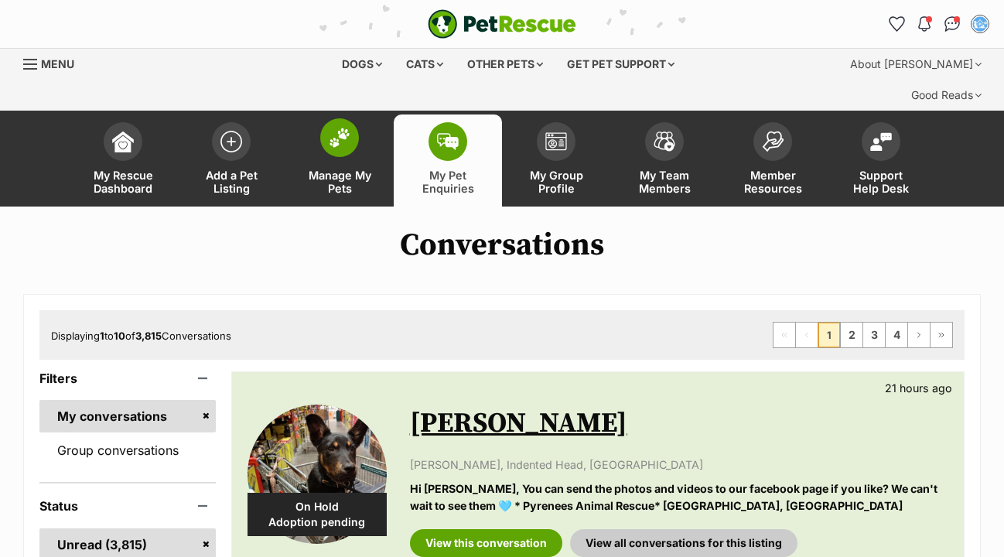
click at [343, 128] on img at bounding box center [340, 138] width 22 height 20
